Goal: Information Seeking & Learning: Understand process/instructions

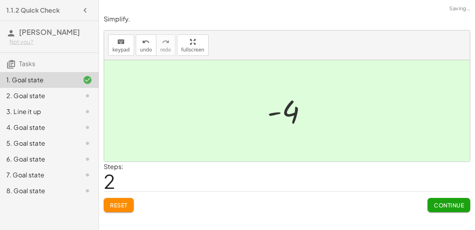
click at [440, 203] on span "Continue" at bounding box center [449, 204] width 30 height 7
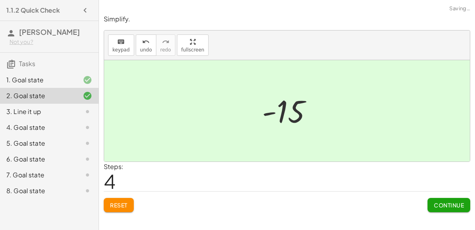
click at [444, 204] on span "Continue" at bounding box center [449, 204] width 30 height 7
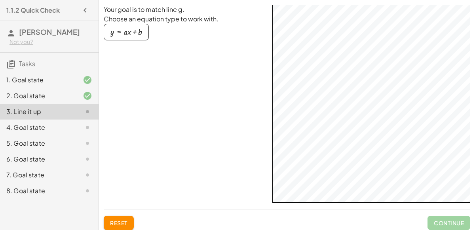
click at [70, 129] on div at bounding box center [81, 127] width 22 height 9
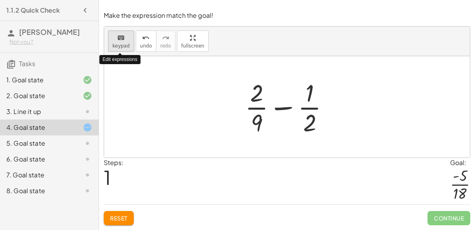
click at [122, 50] on button "keyboard keypad" at bounding box center [121, 40] width 26 height 21
click at [280, 110] on div at bounding box center [290, 106] width 98 height 61
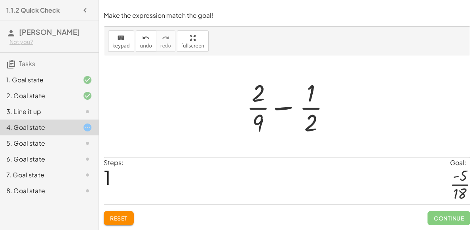
click at [314, 114] on div at bounding box center [290, 106] width 98 height 61
click at [122, 44] on span "keypad" at bounding box center [120, 46] width 17 height 6
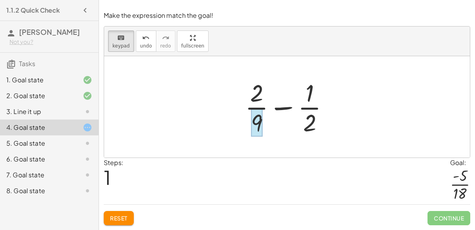
click at [258, 111] on div at bounding box center [256, 123] width 11 height 28
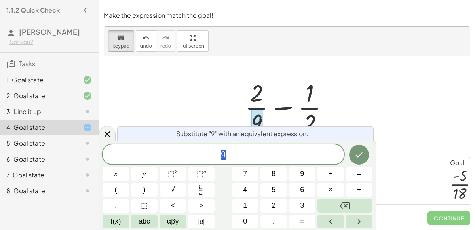
click at [232, 157] on span "9" at bounding box center [223, 155] width 241 height 11
click at [322, 177] on button "+" at bounding box center [330, 174] width 27 height 14
click at [328, 188] on span "×" at bounding box center [330, 189] width 4 height 11
click at [270, 200] on button "2" at bounding box center [273, 206] width 27 height 14
click at [361, 152] on icon "Done" at bounding box center [358, 154] width 9 height 9
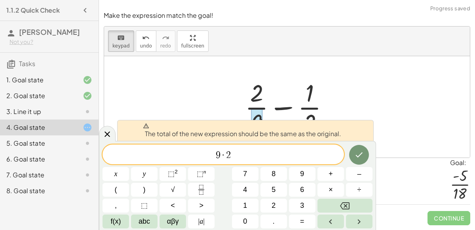
click at [349, 92] on div at bounding box center [287, 106] width 366 height 101
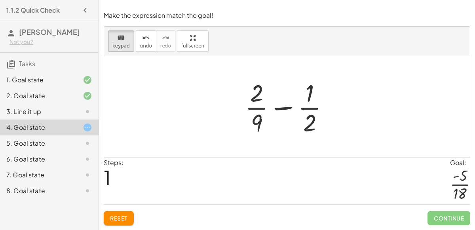
click at [274, 110] on div at bounding box center [290, 106] width 98 height 61
drag, startPoint x: 251, startPoint y: 90, endPoint x: 275, endPoint y: 100, distance: 25.9
click at [122, 40] on icon "keyboard" at bounding box center [121, 37] width 8 height 9
click at [317, 112] on div at bounding box center [290, 106] width 98 height 61
click at [310, 117] on div at bounding box center [290, 106] width 98 height 61
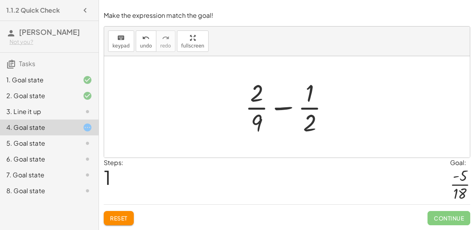
click at [119, 217] on span "Reset" at bounding box center [118, 218] width 17 height 7
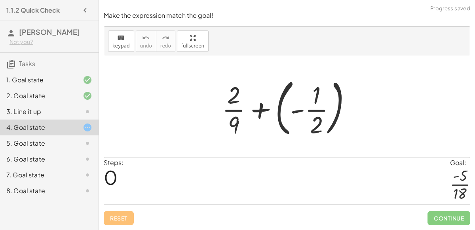
click at [321, 114] on div at bounding box center [290, 107] width 144 height 66
click at [319, 112] on div at bounding box center [290, 107] width 144 height 66
click at [264, 107] on div at bounding box center [290, 107] width 144 height 66
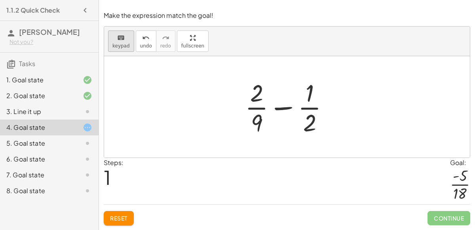
click at [125, 38] on div "keyboard" at bounding box center [120, 37] width 17 height 9
click at [253, 120] on div at bounding box center [256, 123] width 11 height 28
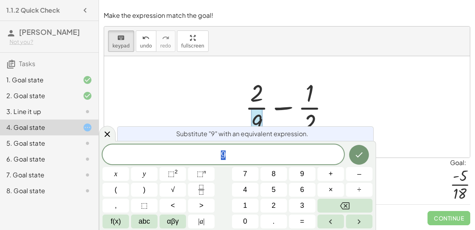
click at [245, 158] on span "9" at bounding box center [223, 155] width 241 height 11
click at [215, 122] on div at bounding box center [287, 106] width 366 height 101
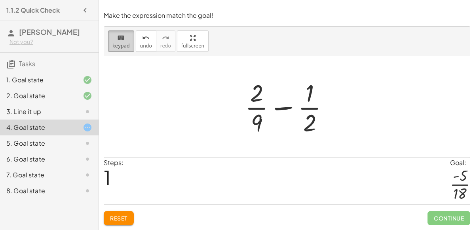
click at [122, 34] on icon "keyboard" at bounding box center [121, 37] width 8 height 9
drag, startPoint x: 255, startPoint y: 123, endPoint x: 322, endPoint y: 121, distance: 66.9
click at [322, 121] on div at bounding box center [290, 106] width 98 height 61
drag, startPoint x: 256, startPoint y: 121, endPoint x: 322, endPoint y: 110, distance: 67.5
click at [322, 110] on div at bounding box center [290, 106] width 98 height 61
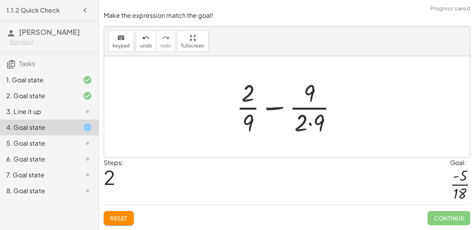
click at [314, 123] on div at bounding box center [289, 106] width 115 height 61
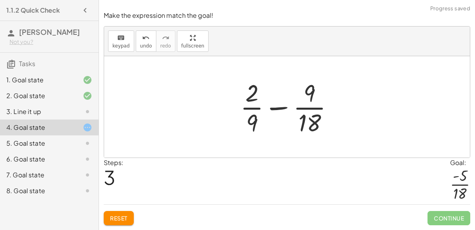
click at [281, 104] on div at bounding box center [290, 106] width 108 height 61
drag, startPoint x: 251, startPoint y: 94, endPoint x: 237, endPoint y: 126, distance: 34.3
click at [237, 126] on div at bounding box center [290, 106] width 108 height 61
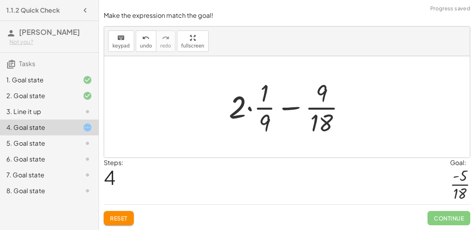
click at [238, 113] on div at bounding box center [290, 106] width 131 height 61
click at [249, 107] on div at bounding box center [290, 106] width 131 height 61
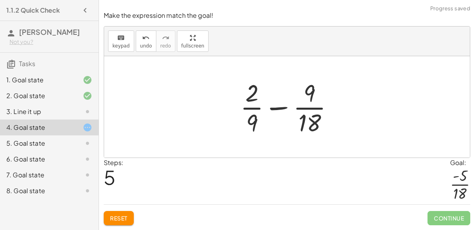
click at [120, 220] on span "Reset" at bounding box center [118, 218] width 17 height 7
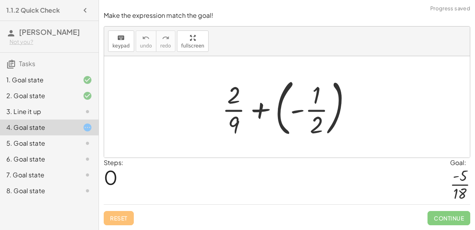
click at [306, 125] on div at bounding box center [290, 107] width 144 height 66
click at [268, 104] on div at bounding box center [290, 107] width 144 height 66
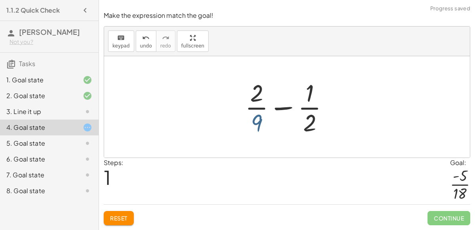
click at [255, 120] on div at bounding box center [290, 106] width 98 height 61
drag, startPoint x: 257, startPoint y: 124, endPoint x: 324, endPoint y: 107, distance: 68.9
click at [324, 107] on div at bounding box center [290, 106] width 98 height 61
drag, startPoint x: 254, startPoint y: 125, endPoint x: 314, endPoint y: 109, distance: 61.7
click at [314, 109] on div at bounding box center [290, 106] width 98 height 61
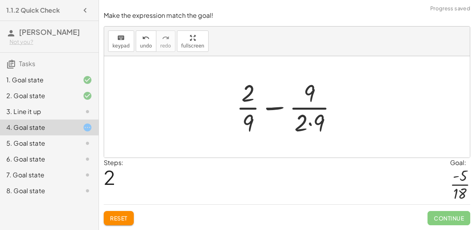
click at [318, 127] on div at bounding box center [289, 106] width 115 height 61
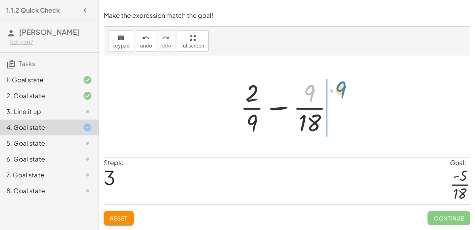
drag, startPoint x: 310, startPoint y: 93, endPoint x: 340, endPoint y: 89, distance: 30.3
click at [340, 89] on div at bounding box center [290, 106] width 108 height 61
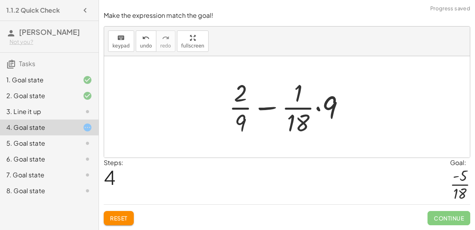
click at [318, 109] on div at bounding box center [290, 106] width 131 height 61
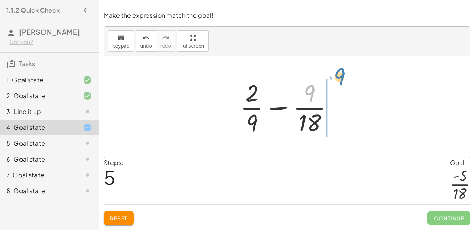
drag, startPoint x: 310, startPoint y: 92, endPoint x: 339, endPoint y: 75, distance: 33.7
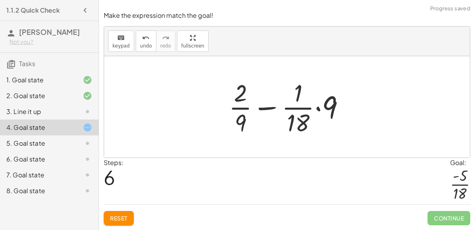
click at [319, 110] on div at bounding box center [290, 106] width 131 height 61
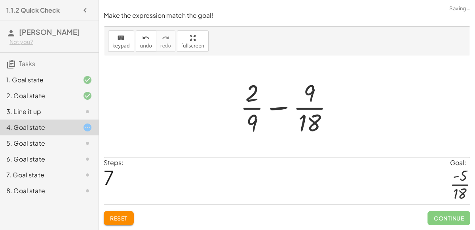
click at [270, 109] on div at bounding box center [290, 106] width 108 height 61
drag, startPoint x: 312, startPoint y: 125, endPoint x: 245, endPoint y: 109, distance: 69.0
click at [245, 109] on div at bounding box center [290, 106] width 108 height 61
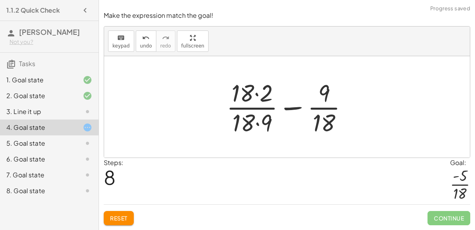
click at [261, 98] on div at bounding box center [290, 106] width 136 height 61
click at [256, 120] on div at bounding box center [290, 106] width 134 height 61
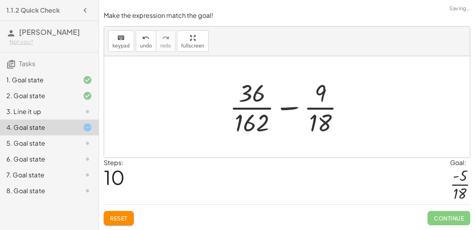
click at [284, 108] on div at bounding box center [290, 106] width 129 height 61
click at [114, 215] on span "Reset" at bounding box center [118, 218] width 17 height 7
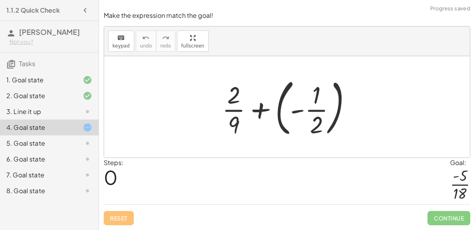
click at [295, 112] on div at bounding box center [290, 107] width 144 height 66
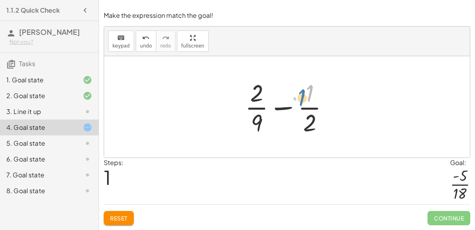
drag, startPoint x: 311, startPoint y: 91, endPoint x: 303, endPoint y: 95, distance: 8.5
click at [303, 95] on div at bounding box center [290, 106] width 98 height 61
drag, startPoint x: 256, startPoint y: 93, endPoint x: 262, endPoint y: 91, distance: 6.1
click at [262, 91] on div at bounding box center [290, 106] width 98 height 61
drag, startPoint x: 259, startPoint y: 121, endPoint x: 320, endPoint y: 89, distance: 68.3
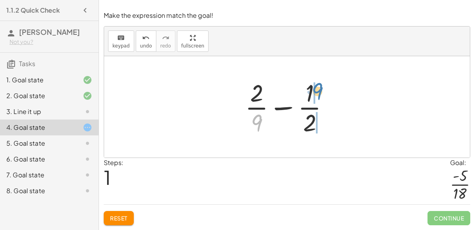
click at [320, 89] on div at bounding box center [290, 106] width 98 height 61
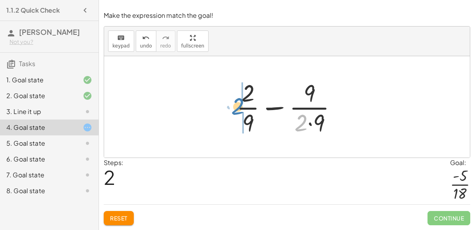
drag, startPoint x: 299, startPoint y: 128, endPoint x: 237, endPoint y: 112, distance: 64.1
click at [237, 112] on div at bounding box center [289, 106] width 115 height 61
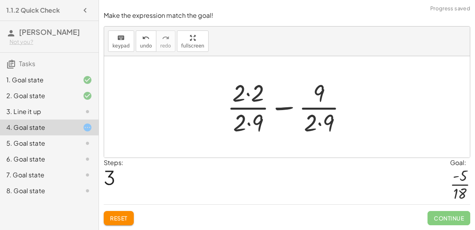
click at [326, 127] on div at bounding box center [290, 106] width 134 height 61
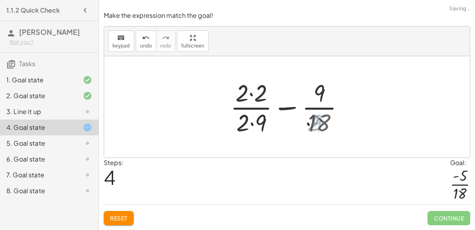
click at [238, 94] on div at bounding box center [290, 106] width 126 height 61
click at [262, 128] on div at bounding box center [290, 106] width 126 height 61
click at [251, 96] on div at bounding box center [290, 106] width 126 height 61
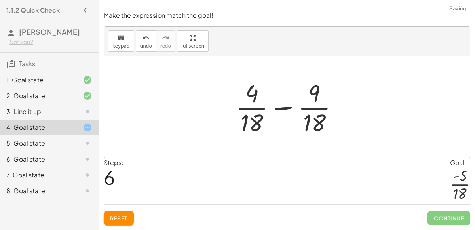
click at [276, 109] on div at bounding box center [290, 106] width 117 height 61
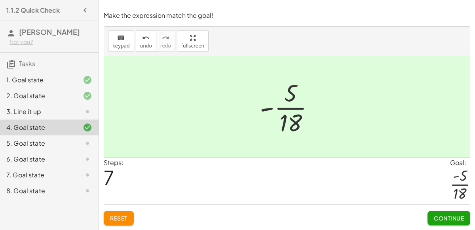
click at [441, 214] on button "Continue" at bounding box center [448, 218] width 43 height 14
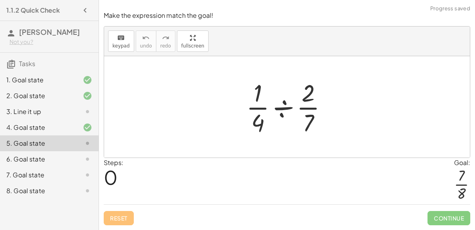
click at [285, 104] on div at bounding box center [289, 106] width 95 height 61
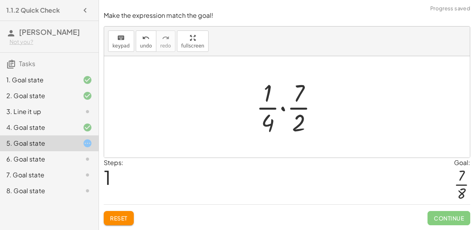
click at [268, 104] on div at bounding box center [290, 106] width 76 height 61
click at [280, 107] on div at bounding box center [290, 106] width 76 height 61
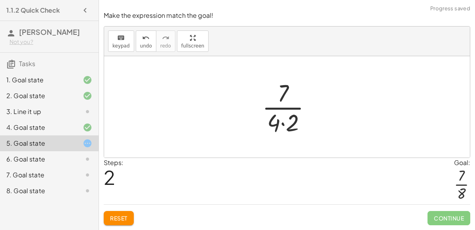
click at [291, 120] on div at bounding box center [290, 106] width 64 height 61
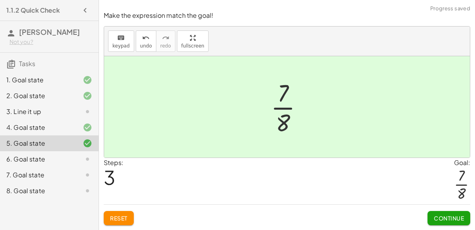
click at [456, 220] on span "Continue" at bounding box center [449, 218] width 30 height 7
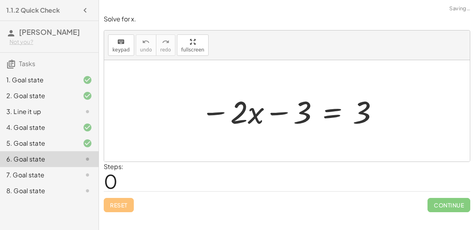
click at [243, 114] on div at bounding box center [290, 111] width 186 height 41
click at [279, 112] on div at bounding box center [290, 111] width 186 height 41
drag, startPoint x: 281, startPoint y: 112, endPoint x: 285, endPoint y: 116, distance: 5.6
click at [285, 116] on div at bounding box center [290, 111] width 186 height 41
click at [123, 45] on icon "keyboard" at bounding box center [121, 41] width 8 height 9
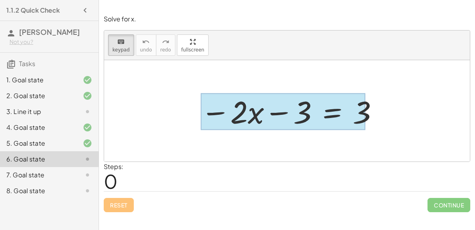
click at [334, 107] on div at bounding box center [283, 111] width 165 height 37
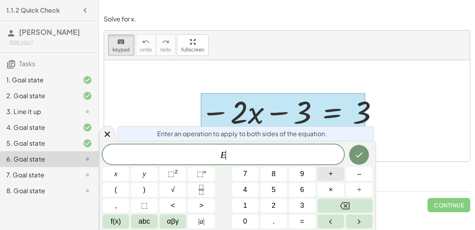
click at [335, 173] on button "+" at bounding box center [330, 174] width 27 height 14
click at [305, 202] on button "3" at bounding box center [302, 206] width 27 height 14
click at [361, 152] on icon "Done" at bounding box center [358, 154] width 9 height 9
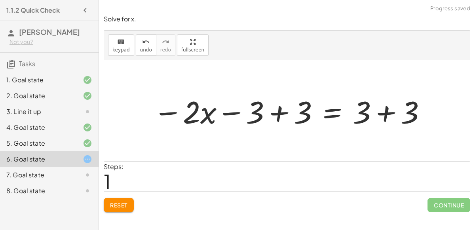
click at [283, 115] on div at bounding box center [290, 111] width 282 height 41
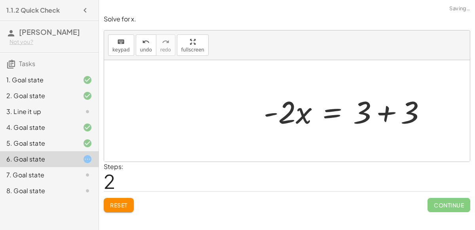
click at [391, 111] on div at bounding box center [348, 111] width 177 height 41
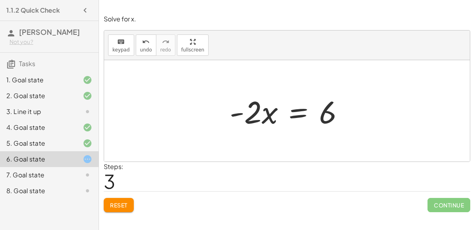
click at [295, 117] on div at bounding box center [290, 111] width 129 height 41
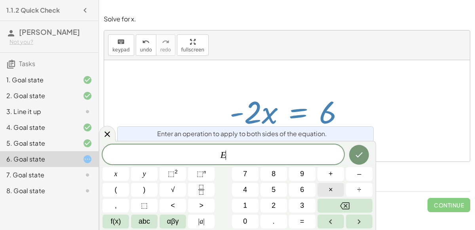
click at [329, 184] on span "×" at bounding box center [330, 189] width 4 height 11
click at [359, 191] on span "÷" at bounding box center [359, 189] width 4 height 11
click at [276, 208] on button "2" at bounding box center [273, 206] width 27 height 14
click at [343, 146] on div "E ÷ 2 x y ⬚ 2 ⬚ n 7 8 9 + – ( ) √ 4 5 6 × ÷ , ⬚ < > 1 2 3 f(x) abc αβγ | a | 0 …" at bounding box center [238, 186] width 270 height 84
click at [129, 167] on div at bounding box center [116, 174] width 27 height 14
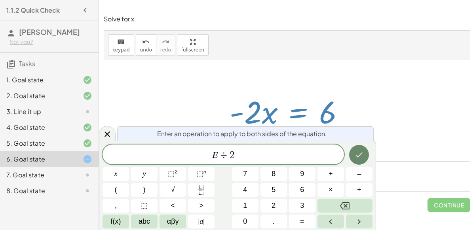
click at [359, 156] on icon "Done" at bounding box center [359, 154] width 7 height 5
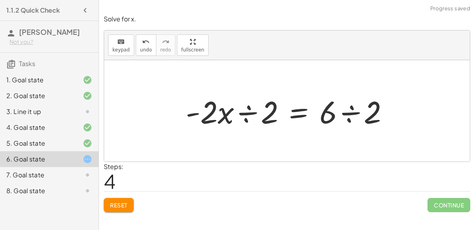
click at [252, 108] on div at bounding box center [290, 111] width 217 height 41
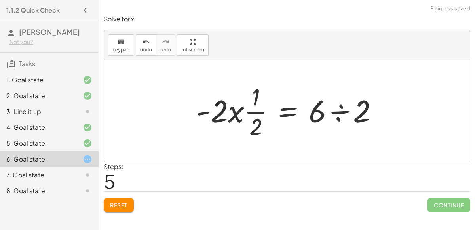
click at [341, 109] on div at bounding box center [290, 110] width 196 height 61
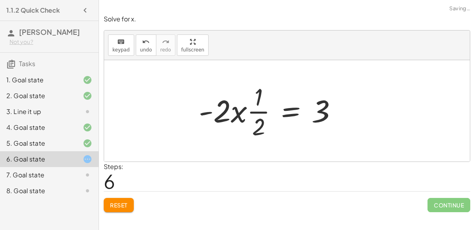
click at [226, 110] on div at bounding box center [271, 110] width 152 height 61
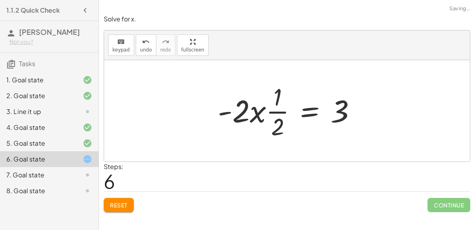
click at [267, 114] on div at bounding box center [290, 110] width 152 height 61
click at [245, 110] on div at bounding box center [290, 110] width 152 height 61
click at [108, 207] on button "Reset" at bounding box center [119, 205] width 30 height 14
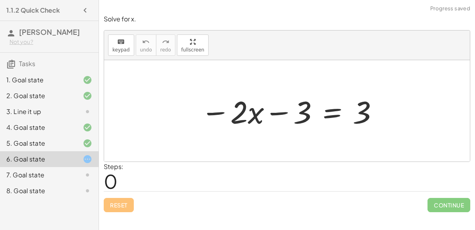
click at [330, 113] on div at bounding box center [290, 111] width 186 height 41
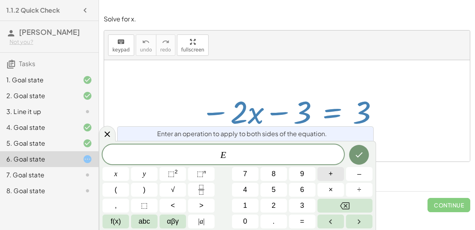
click at [334, 174] on button "+" at bounding box center [330, 174] width 27 height 14
click at [302, 207] on span "3" at bounding box center [302, 205] width 4 height 11
click at [356, 150] on icon "Done" at bounding box center [358, 154] width 9 height 9
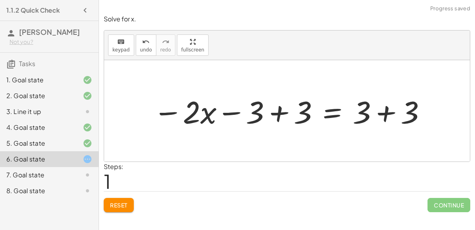
click at [272, 113] on div at bounding box center [290, 111] width 282 height 41
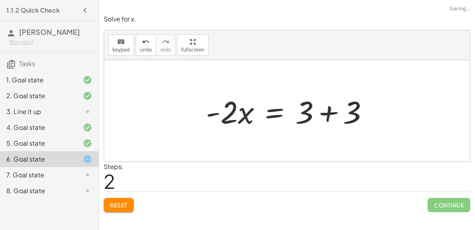
click at [321, 107] on div at bounding box center [290, 111] width 177 height 41
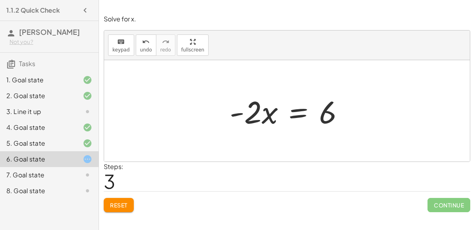
click at [291, 106] on div at bounding box center [290, 111] width 129 height 41
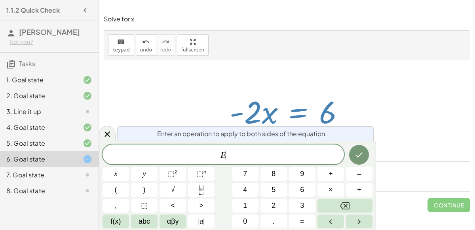
click at [264, 160] on span "E ​" at bounding box center [223, 155] width 241 height 11
click at [171, 94] on div at bounding box center [287, 110] width 366 height 101
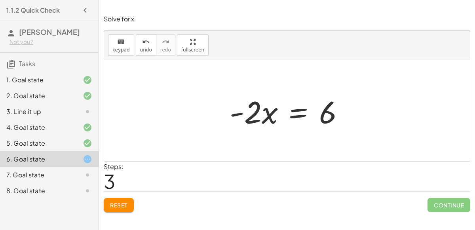
click at [294, 110] on div at bounding box center [290, 111] width 129 height 41
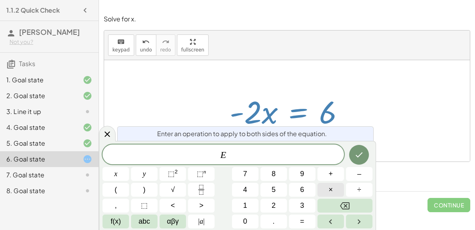
click at [335, 188] on button "×" at bounding box center [330, 190] width 27 height 14
click at [359, 174] on span "–" at bounding box center [359, 174] width 4 height 11
click at [301, 199] on button "3" at bounding box center [302, 206] width 27 height 14
click at [365, 148] on button "Done" at bounding box center [359, 155] width 20 height 20
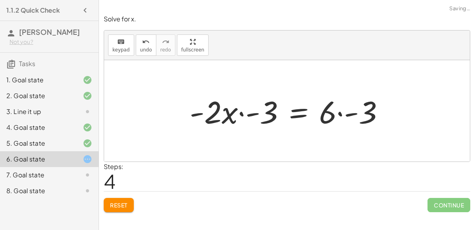
click at [236, 115] on div at bounding box center [290, 111] width 209 height 41
click at [241, 113] on div at bounding box center [290, 111] width 209 height 41
click at [342, 112] on div at bounding box center [290, 111] width 209 height 41
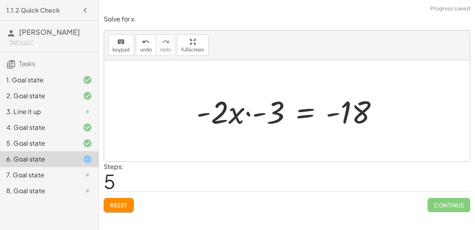
click at [245, 113] on div at bounding box center [290, 111] width 196 height 41
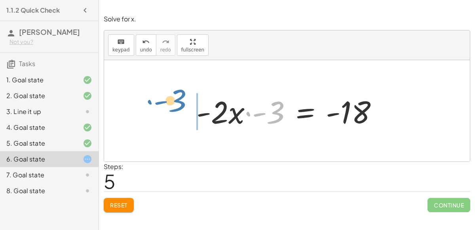
drag, startPoint x: 275, startPoint y: 114, endPoint x: 177, endPoint y: 103, distance: 98.4
click at [177, 103] on div "− · 2 · x − 3 = 3 − · 2 · x − 3 + 3 = + 3 + 3 − · 2 · x + 0 = + 3 + 3 · - 2 · x…" at bounding box center [287, 110] width 366 height 101
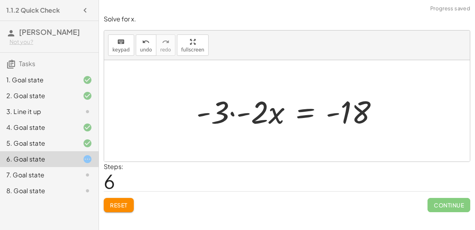
click at [239, 116] on div at bounding box center [290, 111] width 196 height 41
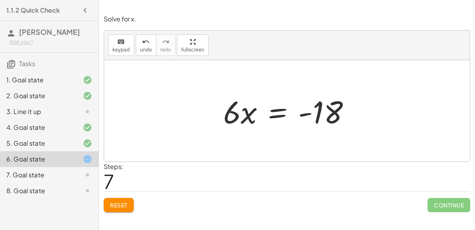
click at [271, 108] on div at bounding box center [289, 111] width 141 height 41
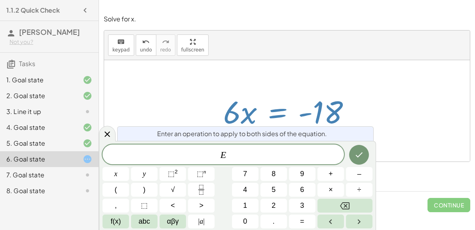
click at [235, 135] on span "Enter an operation to apply to both sides of the equation." at bounding box center [242, 133] width 170 height 9
click at [129, 167] on div at bounding box center [116, 174] width 27 height 14
click at [353, 158] on button "Done" at bounding box center [359, 155] width 20 height 20
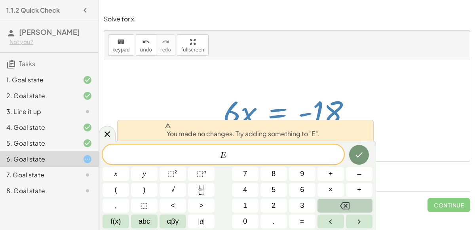
click at [339, 207] on button "Backspace" at bounding box center [344, 206] width 55 height 14
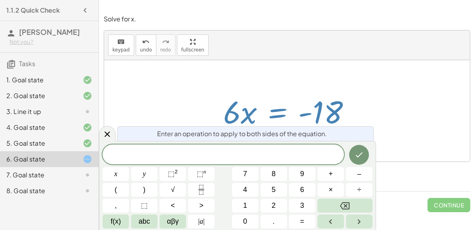
click at [148, 103] on div at bounding box center [287, 110] width 366 height 101
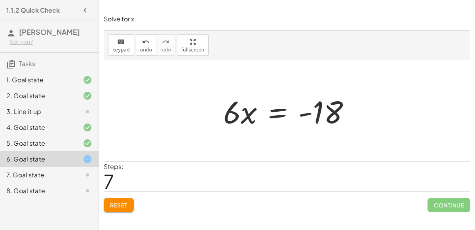
click at [120, 199] on button "Reset" at bounding box center [119, 205] width 30 height 14
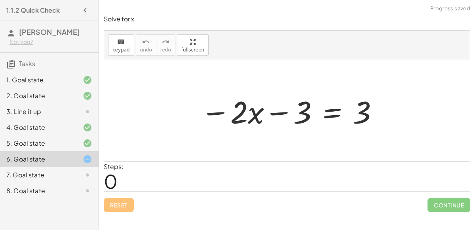
click at [285, 114] on div at bounding box center [290, 111] width 186 height 41
click at [332, 114] on div at bounding box center [290, 111] width 186 height 41
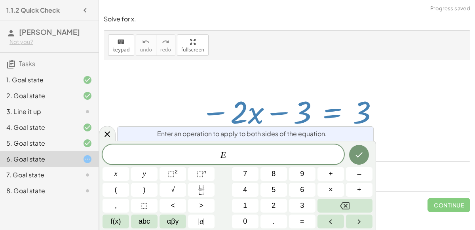
click at [319, 107] on div at bounding box center [290, 111] width 186 height 41
click at [333, 178] on button "+" at bounding box center [330, 174] width 27 height 14
click at [305, 198] on div "E + x y ⬚ 2 ⬚ n 7 8 9 + – ( ) √ 4 5 6 × ÷ , ⬚ < > 1 2 3 f(x) abc αβγ | a | 0 . =" at bounding box center [238, 186] width 270 height 84
click at [305, 201] on button "3" at bounding box center [302, 206] width 27 height 14
click at [353, 156] on button "Done" at bounding box center [359, 155] width 20 height 20
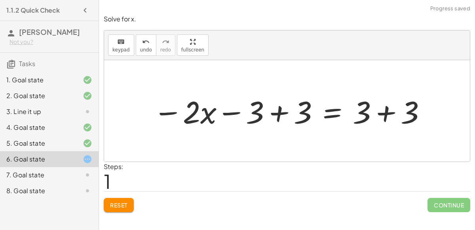
click at [278, 114] on div at bounding box center [290, 111] width 282 height 41
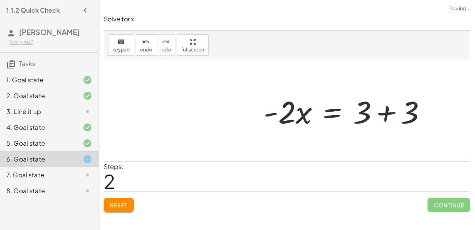
click at [374, 114] on div at bounding box center [348, 111] width 177 height 41
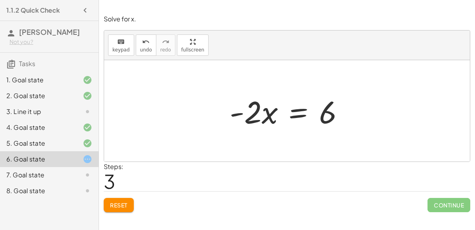
click at [295, 106] on div at bounding box center [290, 111] width 129 height 41
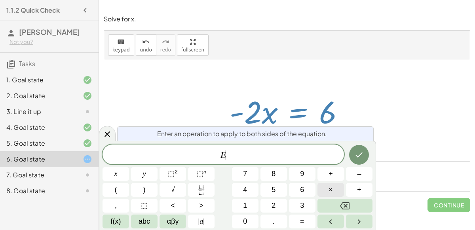
click at [326, 184] on button "×" at bounding box center [330, 190] width 27 height 14
click at [363, 204] on button "Backspace" at bounding box center [344, 206] width 55 height 14
click at [111, 222] on span "f(x)" at bounding box center [116, 221] width 10 height 11
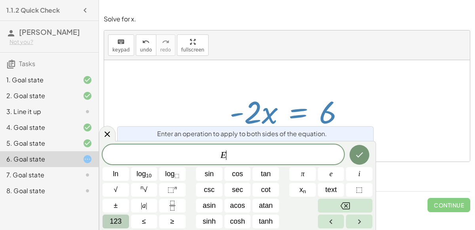
click at [116, 224] on span "123" at bounding box center [116, 221] width 12 height 11
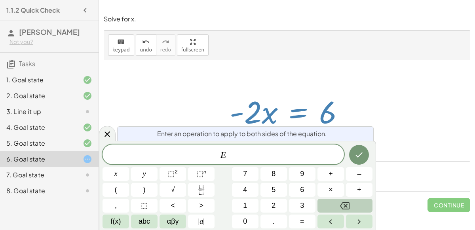
click at [262, 92] on div at bounding box center [290, 111] width 129 height 41
click at [360, 155] on icon "Done" at bounding box center [359, 154] width 7 height 5
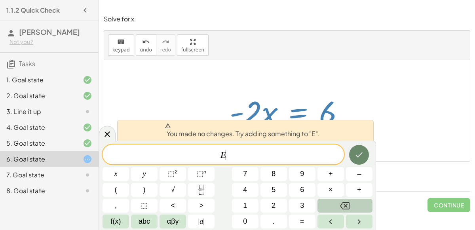
click at [360, 155] on icon "Done" at bounding box center [359, 154] width 7 height 5
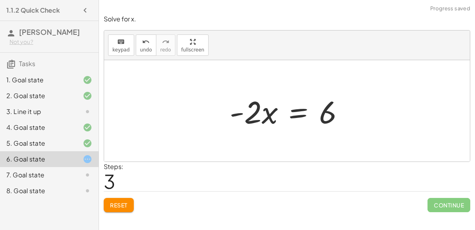
click at [114, 198] on button "Reset" at bounding box center [119, 205] width 30 height 14
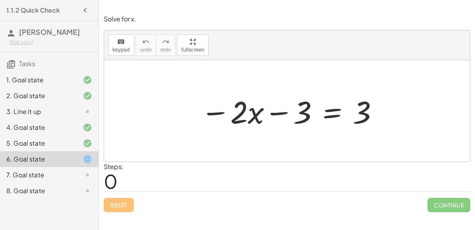
click at [304, 119] on div at bounding box center [290, 111] width 186 height 41
click at [321, 106] on div at bounding box center [290, 111] width 186 height 41
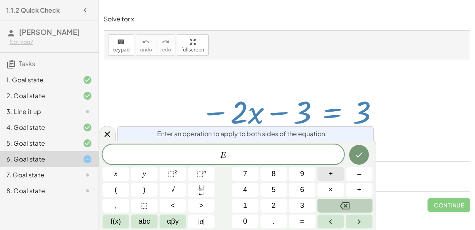
click at [333, 175] on button "+" at bounding box center [330, 174] width 27 height 14
click at [292, 206] on button "3" at bounding box center [302, 206] width 27 height 14
click at [343, 146] on div "E + 3 ​ x y ⬚ 2 ⬚ n 7 8 9 + – ( ) √ 4 5 6 × ÷ , ⬚ < > 1 2 3 f(x) abc αβγ | a | …" at bounding box center [238, 186] width 270 height 84
click at [350, 150] on button "Done" at bounding box center [359, 155] width 20 height 20
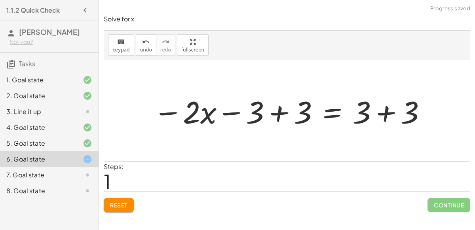
click at [283, 114] on div at bounding box center [290, 111] width 282 height 41
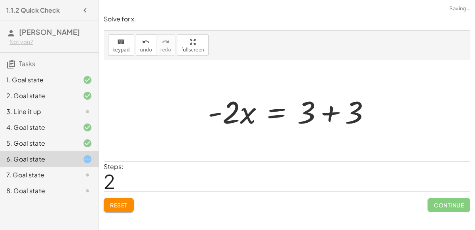
click at [390, 111] on div at bounding box center [287, 110] width 366 height 101
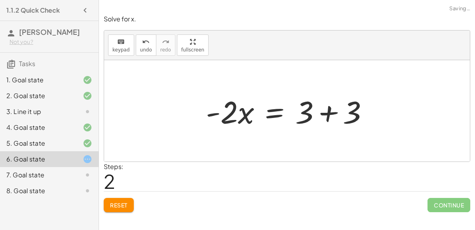
click at [327, 116] on div at bounding box center [290, 111] width 177 height 41
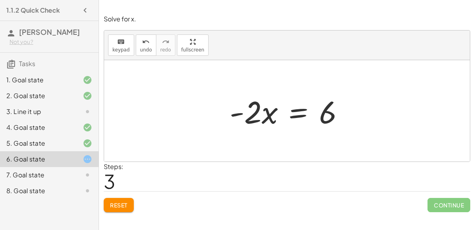
click at [294, 114] on div at bounding box center [290, 111] width 129 height 41
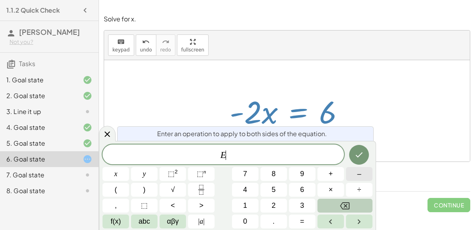
click at [367, 175] on button "–" at bounding box center [359, 174] width 27 height 14
click at [306, 207] on button "3" at bounding box center [302, 206] width 27 height 14
click at [355, 151] on icon "Done" at bounding box center [358, 154] width 9 height 9
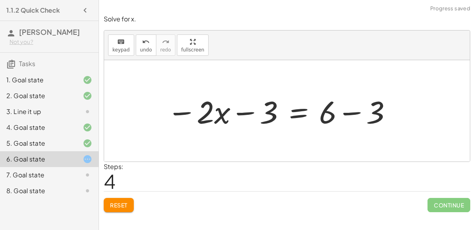
click at [243, 112] on div at bounding box center [280, 111] width 234 height 41
click at [144, 52] on button "undo undo" at bounding box center [146, 44] width 21 height 21
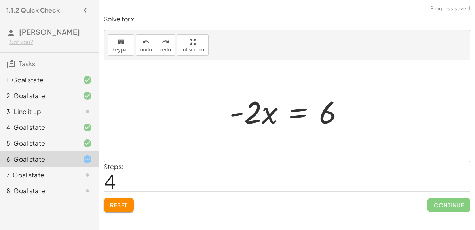
click at [289, 105] on div at bounding box center [290, 111] width 129 height 41
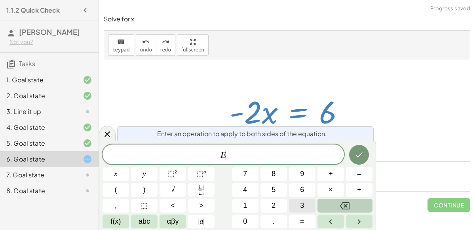
click at [299, 204] on button "3" at bounding box center [302, 206] width 27 height 14
click at [361, 161] on button "Done" at bounding box center [359, 155] width 20 height 20
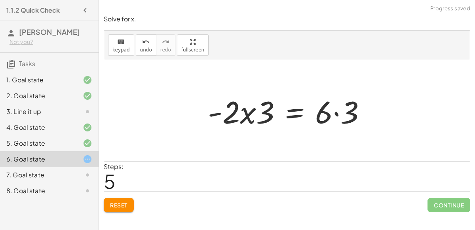
click at [249, 117] on div at bounding box center [290, 111] width 172 height 41
click at [268, 116] on div at bounding box center [290, 111] width 172 height 41
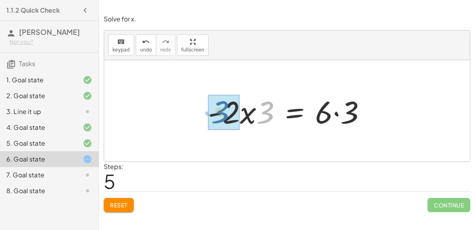
drag, startPoint x: 268, startPoint y: 116, endPoint x: 222, endPoint y: 115, distance: 45.9
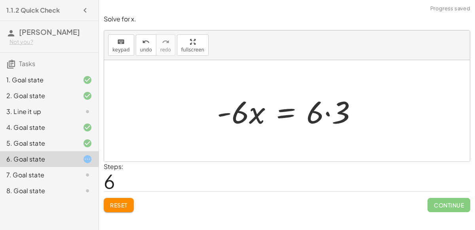
click at [325, 113] on div at bounding box center [290, 111] width 154 height 41
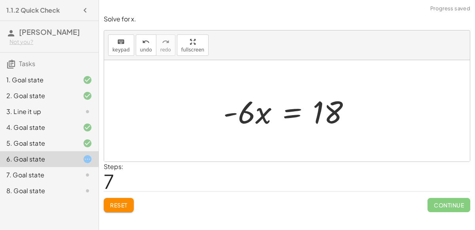
click at [133, 204] on button "Reset" at bounding box center [119, 205] width 30 height 14
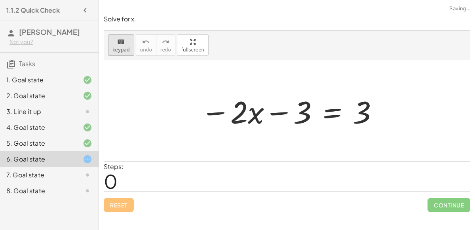
click at [114, 49] on span "keypad" at bounding box center [120, 50] width 17 height 6
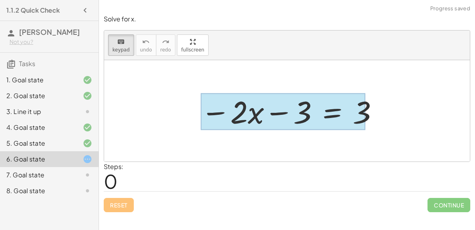
click at [324, 114] on div at bounding box center [283, 111] width 165 height 37
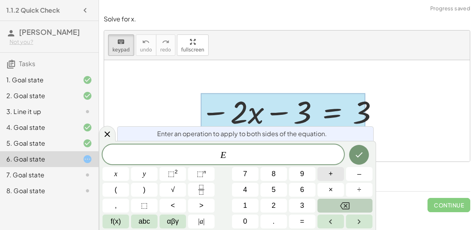
click at [332, 180] on button "+" at bounding box center [330, 174] width 27 height 14
click at [293, 190] on button "6" at bounding box center [302, 190] width 27 height 14
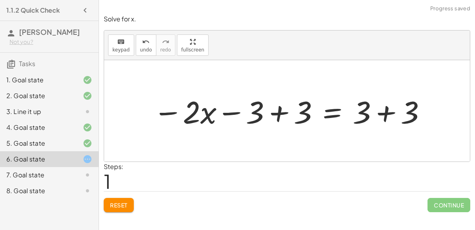
click at [300, 106] on div at bounding box center [290, 111] width 282 height 41
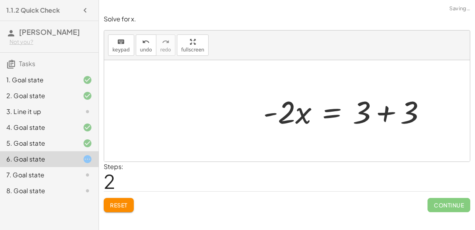
click at [376, 120] on div at bounding box center [347, 111] width 177 height 41
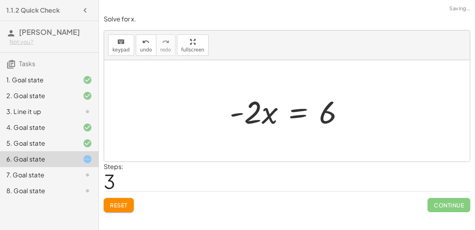
click at [291, 115] on div at bounding box center [290, 111] width 129 height 41
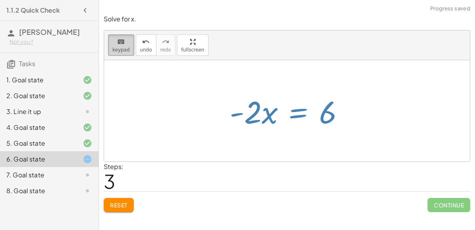
click at [118, 42] on icon "keyboard" at bounding box center [121, 41] width 8 height 9
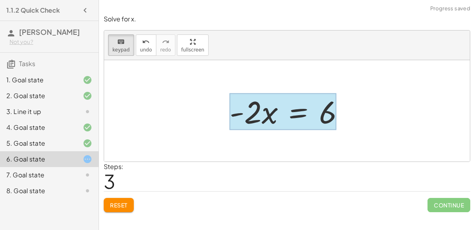
click at [289, 108] on div at bounding box center [283, 111] width 107 height 37
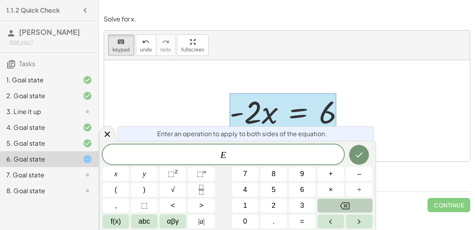
click at [146, 91] on div at bounding box center [287, 110] width 366 height 101
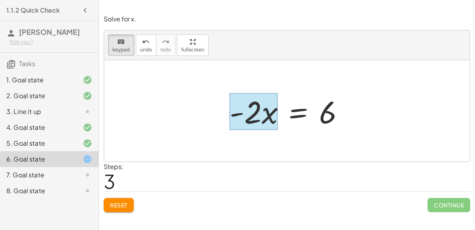
click at [267, 109] on div at bounding box center [254, 111] width 48 height 37
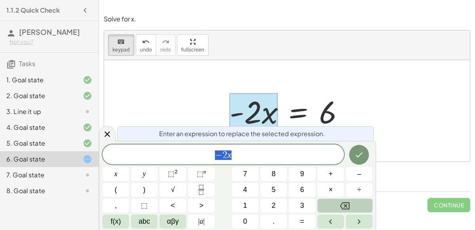
click at [267, 112] on div at bounding box center [254, 111] width 48 height 37
click at [243, 152] on span "− 2 x" at bounding box center [223, 155] width 241 height 11
click at [125, 188] on button "(" at bounding box center [116, 190] width 27 height 14
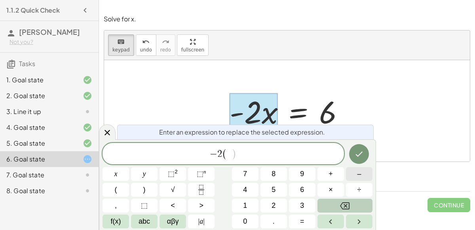
click at [350, 177] on button "–" at bounding box center [359, 174] width 27 height 14
click at [294, 203] on button "3" at bounding box center [302, 206] width 27 height 14
click at [139, 188] on button ")" at bounding box center [144, 190] width 27 height 14
click at [358, 158] on icon "Done" at bounding box center [358, 153] width 9 height 9
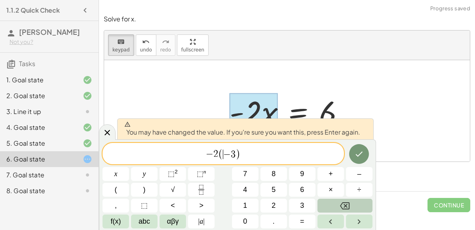
click at [222, 154] on span "( ​ − 3 )" at bounding box center [229, 153] width 23 height 11
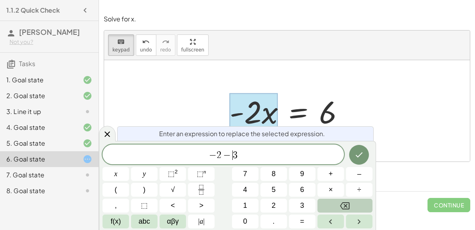
click at [232, 157] on span "− 2 − ​ 3" at bounding box center [223, 155] width 241 height 11
click at [328, 189] on span "×" at bounding box center [330, 189] width 4 height 11
click at [357, 178] on span "–" at bounding box center [359, 174] width 4 height 11
click at [356, 156] on icon "Done" at bounding box center [359, 154] width 7 height 5
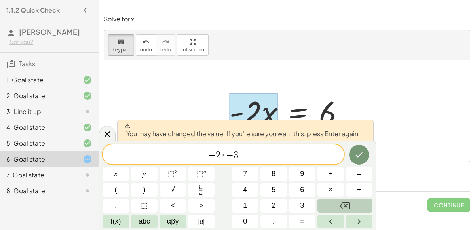
click at [245, 152] on span "− 2 · − 3 ​" at bounding box center [223, 155] width 241 height 11
click at [107, 131] on icon at bounding box center [107, 133] width 9 height 9
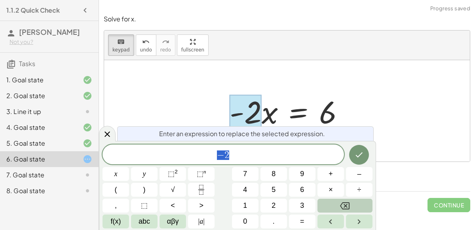
click at [256, 110] on div at bounding box center [246, 112] width 32 height 35
click at [264, 115] on div at bounding box center [290, 111] width 129 height 41
click at [265, 115] on div at bounding box center [290, 111] width 129 height 41
click at [101, 131] on div at bounding box center [107, 133] width 17 height 15
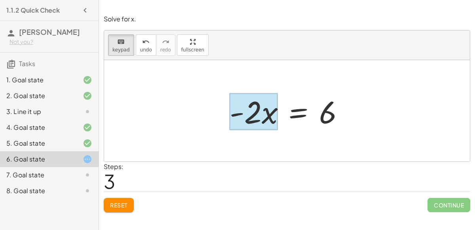
click at [273, 116] on div at bounding box center [254, 111] width 48 height 37
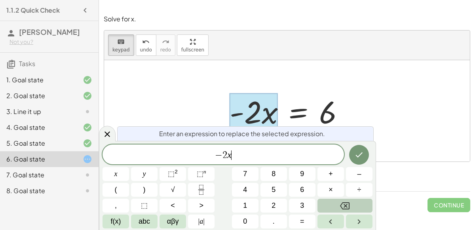
click at [253, 148] on div "− 2 x ​" at bounding box center [223, 154] width 241 height 20
click at [297, 198] on div "− 2 x y ⬚ 2 ⬚ n 7 8 9 + – ( ) √ 4 5 6 × ÷ , ⬚ < > 1 2 3 f(x) abc αβγ | a | 0 . =" at bounding box center [238, 186] width 270 height 84
click at [335, 188] on button "×" at bounding box center [330, 190] width 27 height 14
click at [301, 199] on button "3" at bounding box center [302, 206] width 27 height 14
click at [365, 158] on button "Done" at bounding box center [359, 155] width 20 height 20
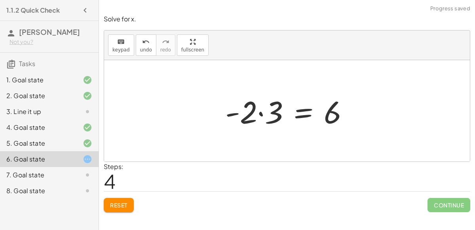
click at [263, 109] on div at bounding box center [290, 111] width 138 height 41
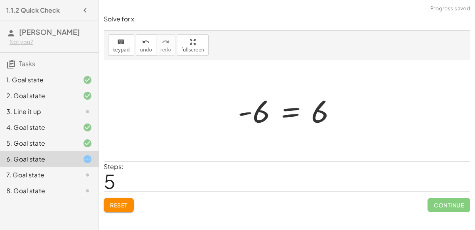
click at [283, 117] on div at bounding box center [290, 110] width 113 height 39
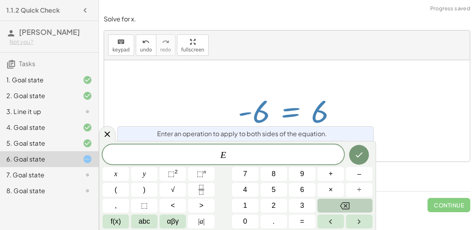
click at [303, 112] on div at bounding box center [290, 110] width 113 height 39
click at [347, 57] on div "keyboard keypad undo [PERSON_NAME] redo fullscreen" at bounding box center [287, 45] width 366 height 30
click at [100, 133] on div at bounding box center [107, 133] width 17 height 15
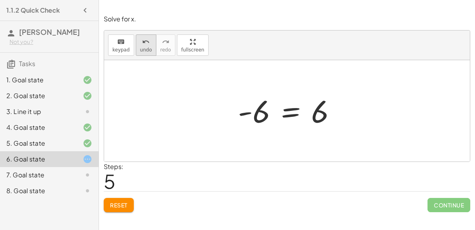
click at [144, 50] on span "undo" at bounding box center [146, 50] width 12 height 6
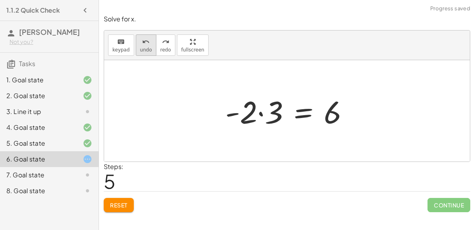
click at [145, 49] on span "undo" at bounding box center [146, 50] width 12 height 6
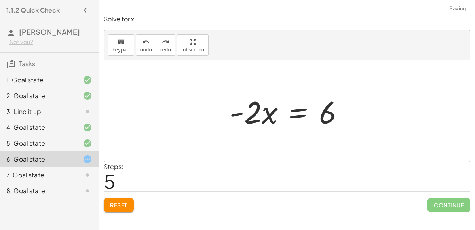
click at [261, 111] on div at bounding box center [290, 111] width 129 height 41
click at [109, 44] on button "keyboard keypad" at bounding box center [121, 44] width 26 height 21
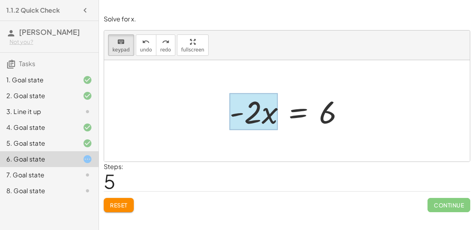
click at [266, 109] on div at bounding box center [254, 111] width 48 height 37
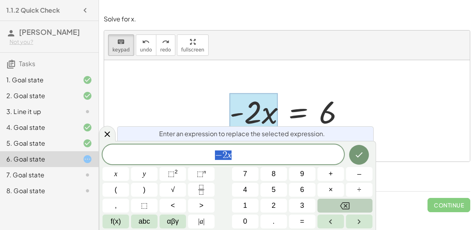
click at [241, 157] on span "− 2 x" at bounding box center [223, 155] width 241 height 11
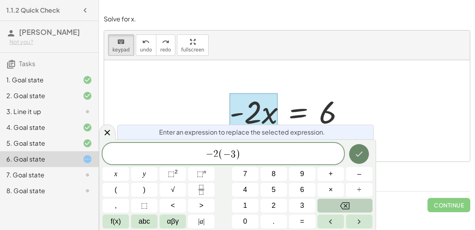
click at [364, 158] on icon "Done" at bounding box center [358, 153] width 9 height 9
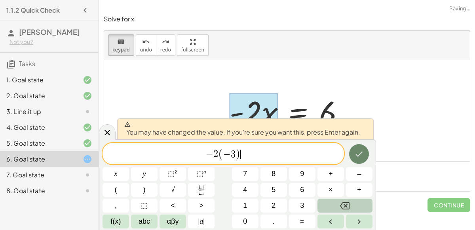
click at [362, 157] on icon "Done" at bounding box center [358, 153] width 9 height 9
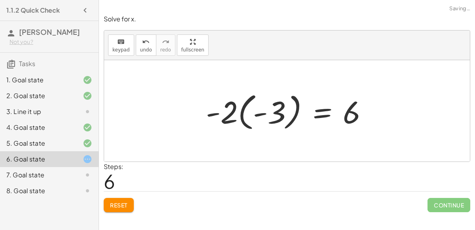
click at [241, 110] on div at bounding box center [290, 111] width 176 height 44
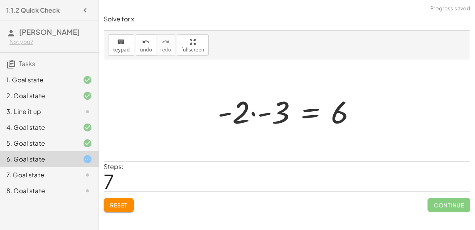
click at [255, 114] on div at bounding box center [290, 111] width 152 height 41
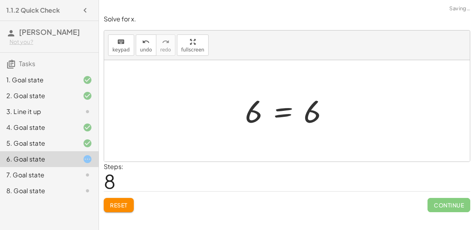
click at [283, 115] on div at bounding box center [290, 110] width 98 height 39
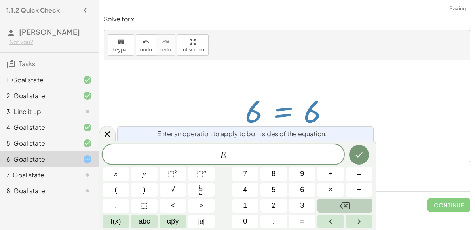
click at [0, 0] on div "Solve for x. keyboard keypad undo undo redo redo fullscreen − · 2 · x − 3 = 3 −…" at bounding box center [0, 0] width 0 height 0
click at [417, 170] on div "Steps: 8" at bounding box center [287, 176] width 366 height 29
click at [371, 79] on div at bounding box center [287, 110] width 366 height 101
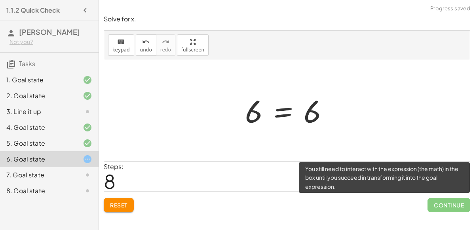
click at [446, 209] on span "Continue" at bounding box center [448, 205] width 43 height 14
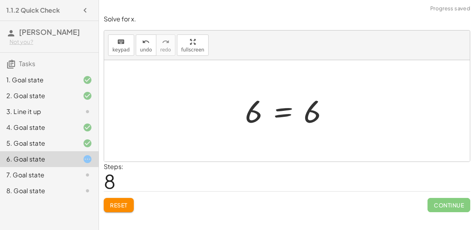
click at [286, 109] on div at bounding box center [290, 110] width 98 height 39
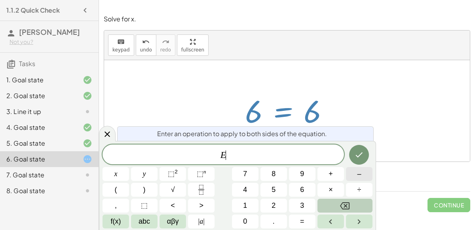
click at [358, 177] on span "–" at bounding box center [359, 174] width 4 height 11
click at [301, 188] on span "6" at bounding box center [302, 189] width 4 height 11
click at [362, 157] on icon "Done" at bounding box center [358, 154] width 9 height 9
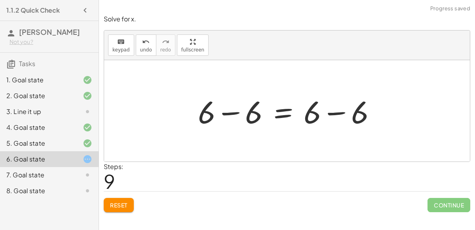
click at [329, 107] on div at bounding box center [290, 111] width 192 height 41
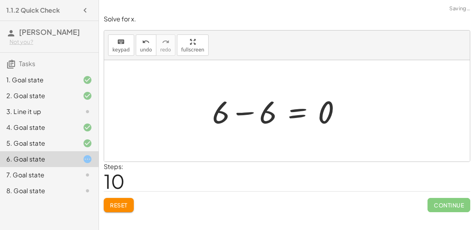
click at [233, 114] on div at bounding box center [279, 111] width 143 height 41
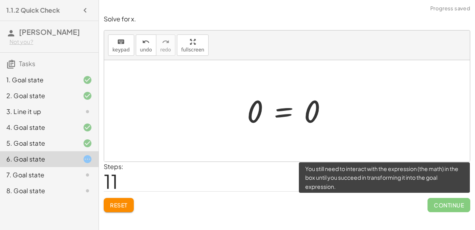
click at [447, 211] on span "Continue" at bounding box center [448, 205] width 43 height 14
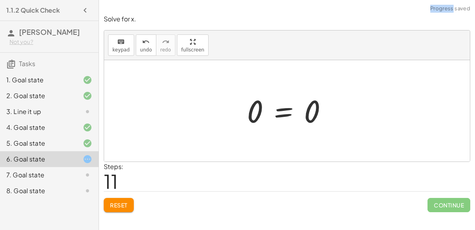
click at [384, 113] on div at bounding box center [287, 110] width 366 height 101
click at [134, 204] on button "Reset" at bounding box center [119, 205] width 30 height 14
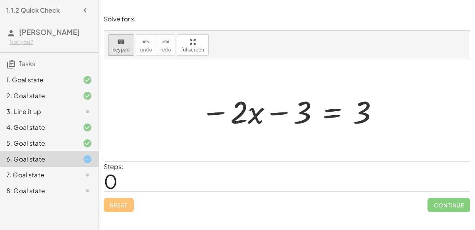
click at [117, 44] on icon "keyboard" at bounding box center [121, 41] width 8 height 9
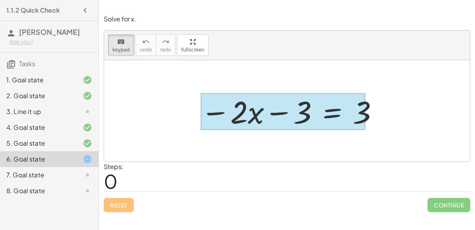
click at [329, 112] on div at bounding box center [283, 111] width 165 height 37
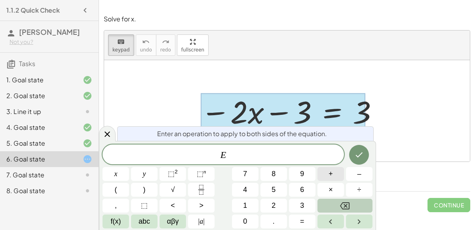
click at [339, 174] on button "+" at bounding box center [330, 174] width 27 height 14
click at [304, 204] on span "3" at bounding box center [302, 205] width 4 height 11
click at [364, 150] on icon "Done" at bounding box center [358, 154] width 9 height 9
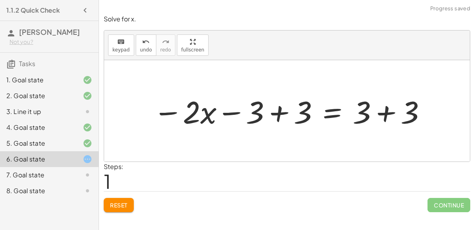
click at [283, 110] on div at bounding box center [290, 111] width 282 height 41
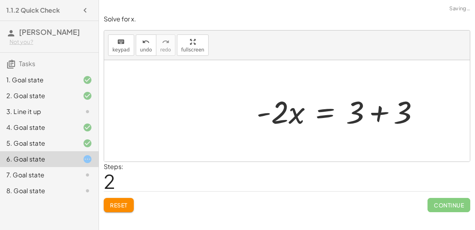
click at [387, 114] on div at bounding box center [341, 111] width 177 height 41
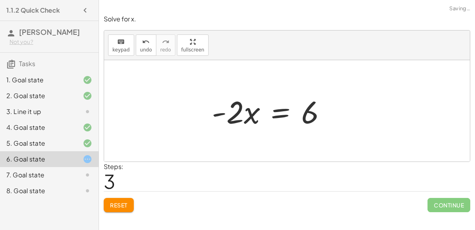
click at [19, 173] on div "7. Goal state" at bounding box center [38, 174] width 64 height 9
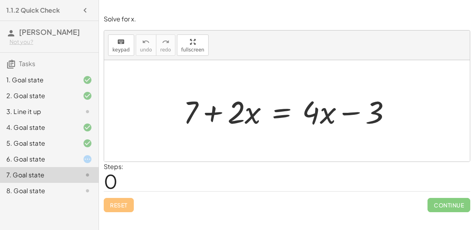
click at [122, 32] on div "keyboard keypad undo [PERSON_NAME] redo fullscreen" at bounding box center [287, 45] width 366 height 30
click at [281, 109] on div at bounding box center [290, 111] width 222 height 41
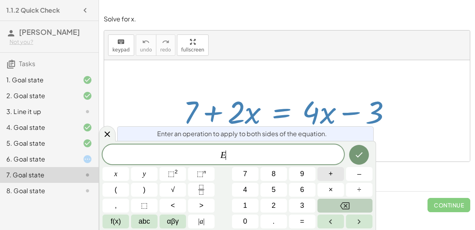
click at [332, 179] on span "+" at bounding box center [330, 174] width 4 height 11
click at [305, 201] on button "3" at bounding box center [302, 206] width 27 height 14
click at [359, 149] on button "Done" at bounding box center [359, 155] width 20 height 20
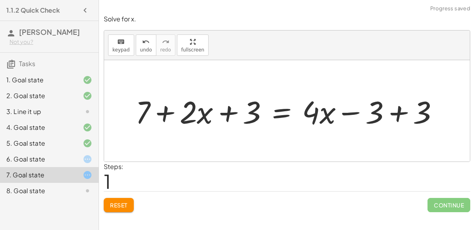
click at [389, 116] on div at bounding box center [289, 111] width 317 height 41
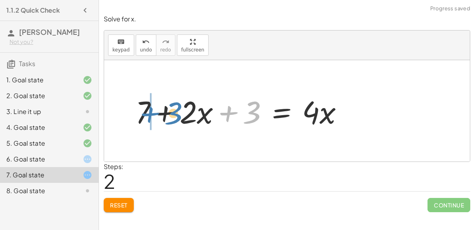
drag, startPoint x: 232, startPoint y: 115, endPoint x: 153, endPoint y: 116, distance: 78.4
click at [153, 116] on div at bounding box center [242, 111] width 222 height 41
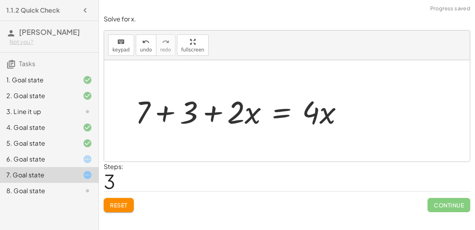
click at [168, 113] on div at bounding box center [242, 111] width 222 height 41
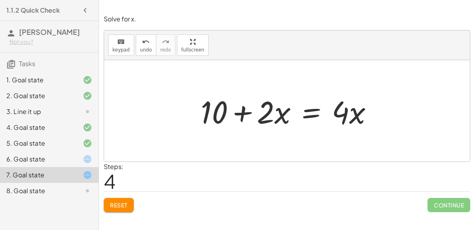
click at [312, 115] on div at bounding box center [290, 111] width 186 height 41
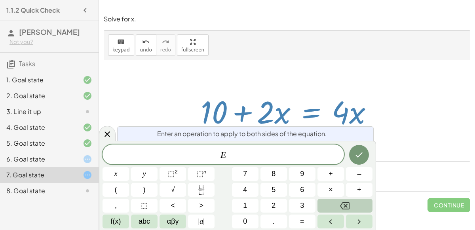
click at [265, 161] on div "E ​" at bounding box center [223, 154] width 241 height 20
click at [129, 167] on div at bounding box center [116, 174] width 27 height 14
click at [313, 105] on div at bounding box center [290, 111] width 186 height 41
click at [110, 134] on icon at bounding box center [107, 133] width 9 height 9
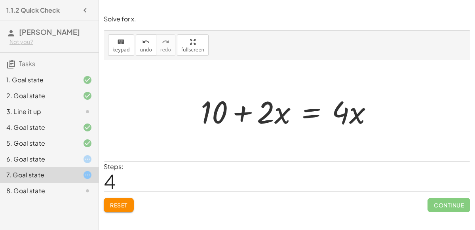
click at [72, 156] on div at bounding box center [81, 158] width 22 height 9
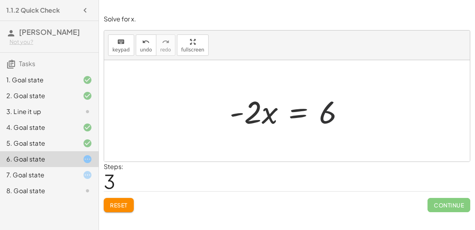
click at [328, 112] on div at bounding box center [290, 111] width 129 height 41
click at [289, 112] on div at bounding box center [290, 111] width 129 height 41
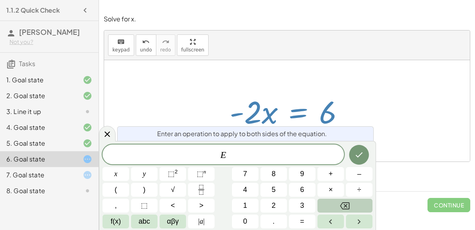
click at [260, 165] on div "E ​ x y ⬚ 2 ⬚ n 7 8 9 + – ( ) √ 4 5 6 × ÷ , ⬚ < > 1 2 3 f(x) abc αβγ | a | 0 . =" at bounding box center [238, 186] width 270 height 84
click at [360, 190] on span "÷" at bounding box center [359, 189] width 4 height 11
click at [274, 205] on span "2" at bounding box center [274, 205] width 4 height 11
click at [354, 162] on button "Done" at bounding box center [359, 155] width 20 height 20
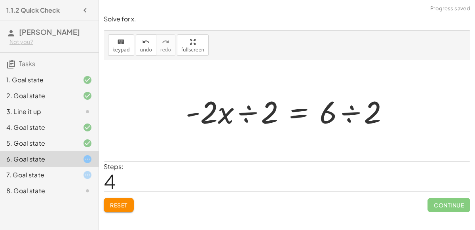
click at [351, 118] on div at bounding box center [290, 111] width 217 height 41
click at [245, 110] on div at bounding box center [268, 111] width 173 height 41
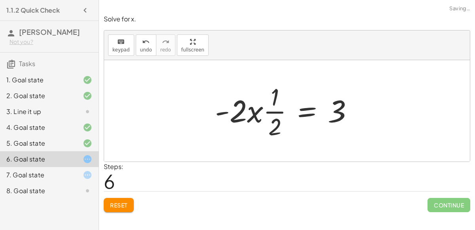
click at [262, 112] on div at bounding box center [287, 110] width 152 height 61
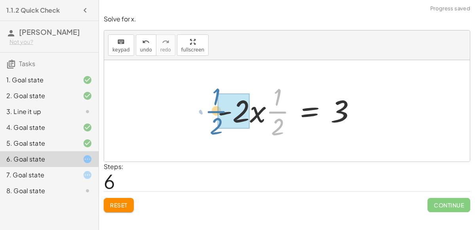
drag, startPoint x: 277, startPoint y: 108, endPoint x: 215, endPoint y: 108, distance: 62.1
click at [215, 108] on div at bounding box center [290, 110] width 152 height 61
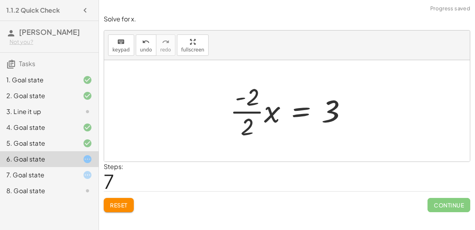
click at [256, 118] on div at bounding box center [291, 110] width 131 height 61
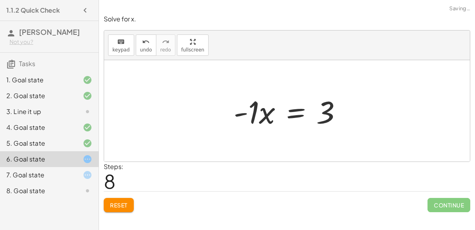
click at [242, 113] on div at bounding box center [291, 111] width 123 height 41
click at [147, 44] on div "undo" at bounding box center [146, 41] width 12 height 9
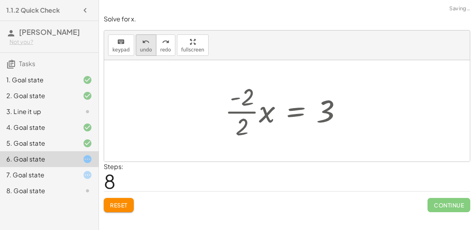
click at [147, 44] on div "undo" at bounding box center [146, 41] width 12 height 9
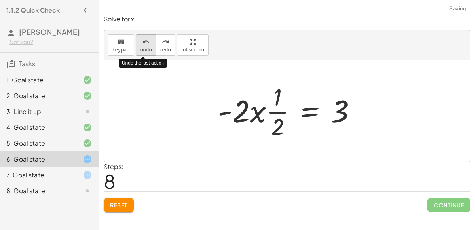
click at [147, 44] on div "undo" at bounding box center [146, 41] width 12 height 9
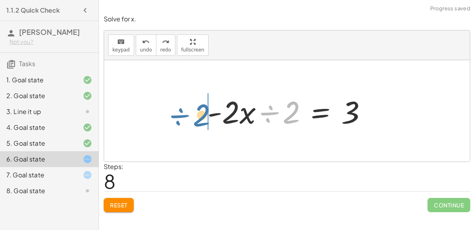
drag, startPoint x: 269, startPoint y: 109, endPoint x: 178, endPoint y: 112, distance: 90.7
click at [178, 112] on div "− · 2 · x − 3 = 3 − · 2 · x − 3 + 3 = + 3 + 3 − · 2 · x + 0 = + 3 + 3 · - 2 · x…" at bounding box center [287, 110] width 366 height 101
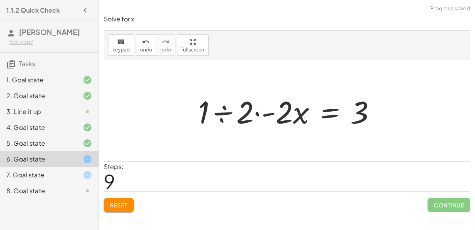
click at [222, 114] on div at bounding box center [290, 111] width 192 height 41
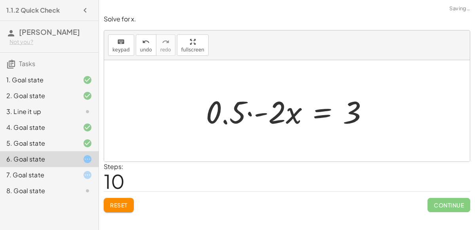
click at [222, 114] on div at bounding box center [290, 111] width 177 height 41
click at [245, 114] on div at bounding box center [289, 111] width 177 height 41
click at [246, 112] on div at bounding box center [289, 111] width 177 height 41
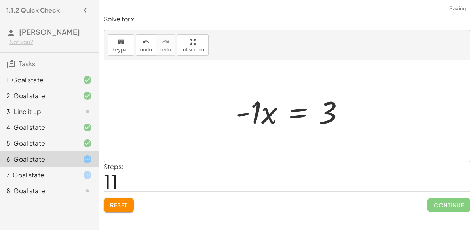
click at [284, 115] on div at bounding box center [293, 111] width 123 height 41
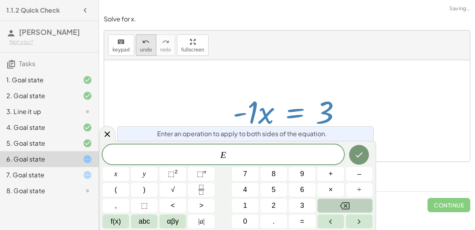
click at [148, 44] on button "undo undo" at bounding box center [146, 44] width 21 height 21
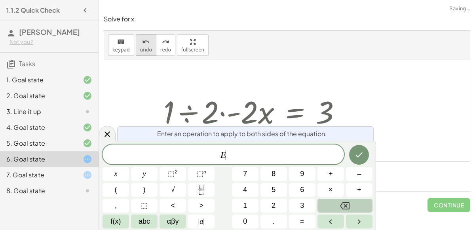
click at [148, 44] on button "undo undo" at bounding box center [146, 44] width 21 height 21
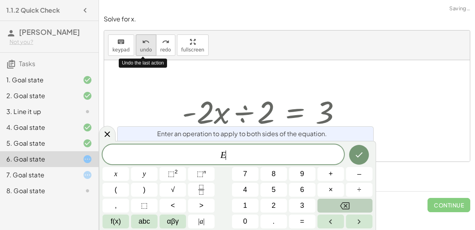
click at [148, 44] on button "undo undo" at bounding box center [146, 44] width 21 height 21
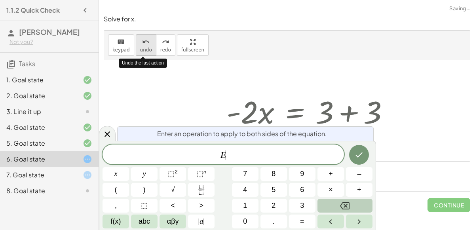
click at [148, 44] on button "undo undo" at bounding box center [146, 44] width 21 height 21
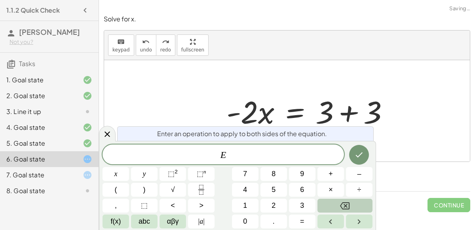
click at [270, 57] on div "keyboard keypad undo [PERSON_NAME] redo fullscreen" at bounding box center [287, 45] width 366 height 30
click at [341, 110] on div at bounding box center [290, 111] width 123 height 41
click at [364, 158] on button "Done" at bounding box center [359, 155] width 20 height 20
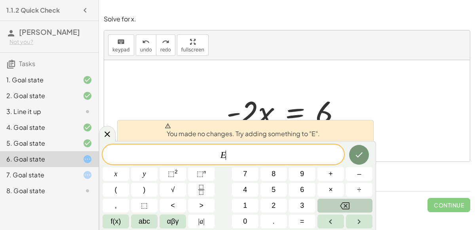
click at [313, 64] on div at bounding box center [287, 110] width 366 height 101
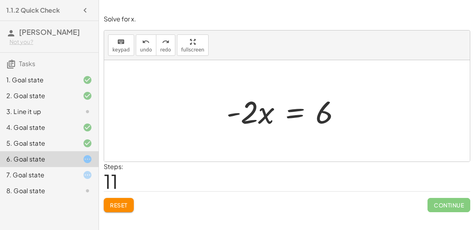
click at [298, 111] on div at bounding box center [290, 111] width 123 height 41
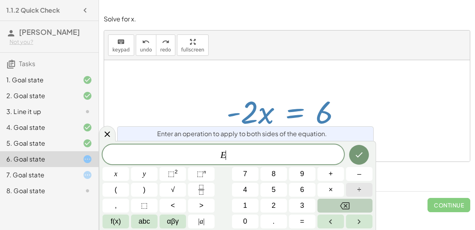
click at [358, 190] on span "÷" at bounding box center [359, 189] width 4 height 11
click at [356, 175] on button "–" at bounding box center [359, 174] width 27 height 14
click at [269, 202] on button "2" at bounding box center [273, 206] width 27 height 14
click at [363, 156] on icon "Done" at bounding box center [358, 154] width 9 height 9
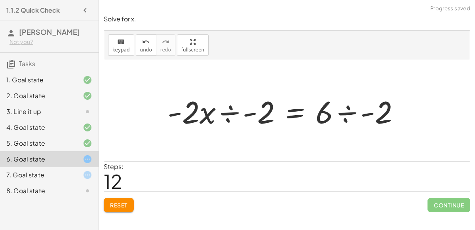
click at [229, 115] on div at bounding box center [290, 111] width 123 height 41
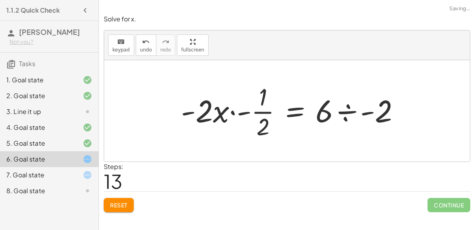
click at [234, 113] on div at bounding box center [290, 110] width 123 height 61
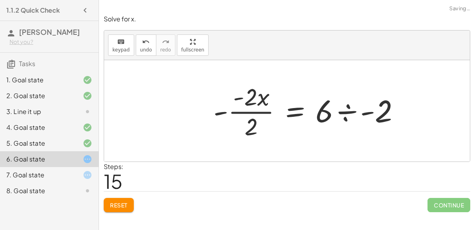
click at [226, 112] on div "− · 2 · x − 3 = 3 − · 2 · x − 3 + 3 = + 3 + 3 − · 2 · x + 0 = + 3 + 3 · - 2 · x…" at bounding box center [287, 111] width 133 height 45
click at [354, 110] on div at bounding box center [287, 110] width 366 height 101
click at [347, 112] on div at bounding box center [290, 110] width 123 height 61
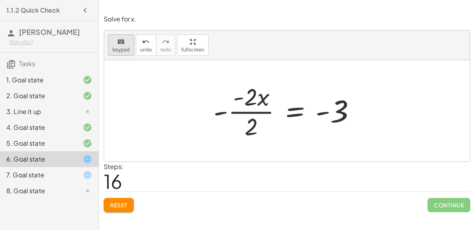
click at [129, 46] on button "keyboard keypad" at bounding box center [121, 44] width 26 height 21
click at [140, 47] on span "undo" at bounding box center [146, 50] width 12 height 6
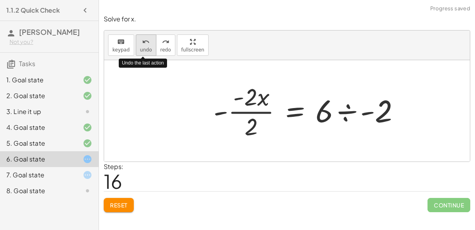
click at [140, 47] on span "undo" at bounding box center [146, 50] width 12 height 6
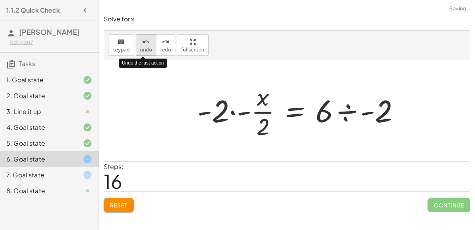
click at [140, 47] on span "undo" at bounding box center [146, 50] width 12 height 6
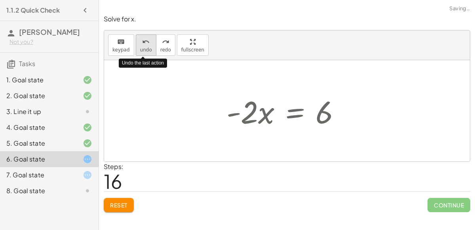
click at [140, 47] on span "undo" at bounding box center [146, 50] width 12 height 6
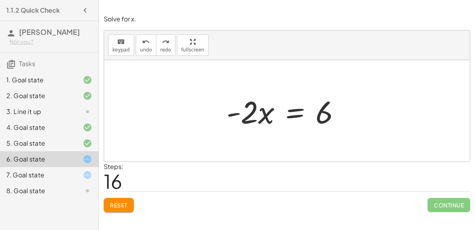
click at [264, 110] on div "− · 2 · x − 3 = 3 − · 2 · x − 3 + 3 = + 3 + 3 − · 2 · x + 0 = + 3 + 3 · - 2 · x…" at bounding box center [287, 111] width 133 height 45
drag, startPoint x: 322, startPoint y: 115, endPoint x: 218, endPoint y: 107, distance: 104.4
click at [218, 107] on div "− · 2 · x − 3 = 3 − · 2 · x − 3 + 3 = + 3 + 3 − · 2 · x + 0 = + 3 + 3 · - 2 · x…" at bounding box center [287, 110] width 366 height 101
click at [320, 105] on div "− · 2 · x − 3 = 3 − · 2 · x − 3 + 3 = + 3 + 3 − · 2 · x + 0 = + 3 + 3 · - 2 · x…" at bounding box center [287, 111] width 133 height 45
click at [129, 54] on button "keyboard keypad" at bounding box center [121, 44] width 26 height 21
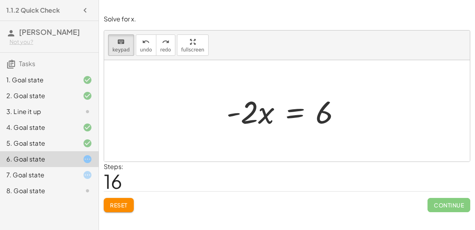
drag, startPoint x: 322, startPoint y: 112, endPoint x: 213, endPoint y: 95, distance: 110.2
click at [116, 49] on span "keypad" at bounding box center [120, 50] width 17 height 6
click at [328, 114] on div "− · 2 · x − 3 = 3 − · 2 · x − 3 + 3 = + 3 + 3 − · 2 · x + 0 = + 3 + 3 · - 2 · x…" at bounding box center [287, 111] width 133 height 45
drag, startPoint x: 328, startPoint y: 114, endPoint x: 269, endPoint y: 101, distance: 61.0
click at [269, 101] on div "− · 2 · x − 3 = 3 − · 2 · x − 3 + 3 = + 3 + 3 − · 2 · x + 0 = + 3 + 3 · - 2 · x…" at bounding box center [287, 111] width 133 height 45
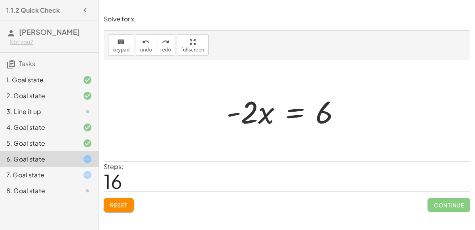
click at [297, 118] on div "− · 2 · x − 3 = 3 − · 2 · x − 3 + 3 = + 3 + 3 − · 2 · x + 0 = + 3 + 3 · - 2 · x…" at bounding box center [287, 111] width 133 height 45
drag, startPoint x: 264, startPoint y: 114, endPoint x: 283, endPoint y: 120, distance: 20.4
click at [283, 120] on div "− · 2 · x − 3 = 3 − · 2 · x − 3 + 3 = + 3 + 3 − · 2 · x + 0 = + 3 + 3 · - 2 · x…" at bounding box center [287, 111] width 133 height 45
click at [122, 204] on span "Reset" at bounding box center [118, 204] width 17 height 7
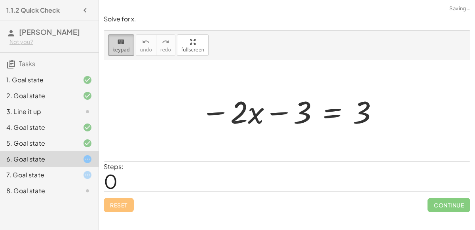
click at [124, 37] on div "keyboard" at bounding box center [120, 41] width 17 height 9
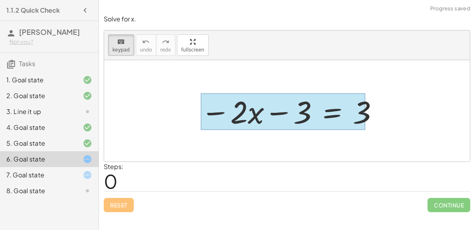
click at [336, 113] on div at bounding box center [283, 111] width 165 height 37
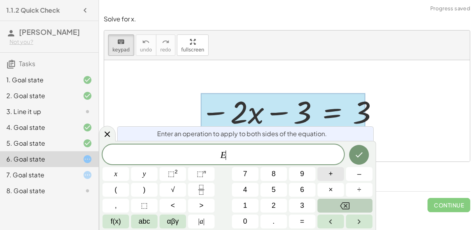
click at [338, 174] on button "+" at bounding box center [330, 174] width 27 height 14
click at [299, 205] on button "3" at bounding box center [302, 206] width 27 height 14
click at [359, 156] on icon "Done" at bounding box center [358, 154] width 9 height 9
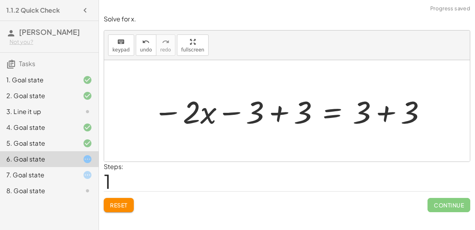
click at [385, 116] on div at bounding box center [290, 111] width 282 height 41
click at [287, 112] on div at bounding box center [266, 111] width 234 height 41
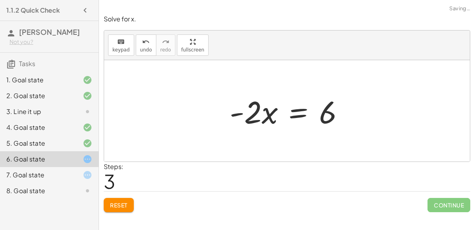
drag, startPoint x: 363, startPoint y: 114, endPoint x: 330, endPoint y: 116, distance: 33.7
click at [330, 116] on div "− · 2 · x − 3 = 3 − · 2 · x − 3 + 3 = + 3 + 3 − · 2 · x − 3 + 3 = 6 − · 2 · x +…" at bounding box center [287, 110] width 366 height 101
drag, startPoint x: 330, startPoint y: 116, endPoint x: 208, endPoint y: 128, distance: 122.6
click at [204, 114] on div at bounding box center [279, 111] width 233 height 41
click at [237, 112] on div at bounding box center [279, 111] width 233 height 41
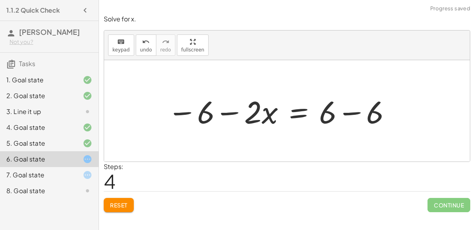
click at [343, 115] on div at bounding box center [279, 111] width 233 height 41
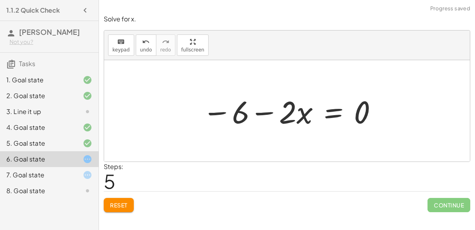
click at [264, 113] on div at bounding box center [290, 111] width 184 height 41
click at [328, 113] on div at bounding box center [290, 111] width 184 height 41
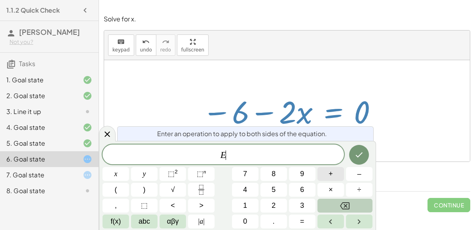
click at [336, 171] on button "+" at bounding box center [330, 174] width 27 height 14
click at [298, 190] on button "6" at bounding box center [302, 190] width 27 height 14
click at [361, 157] on icon "Done" at bounding box center [358, 154] width 9 height 9
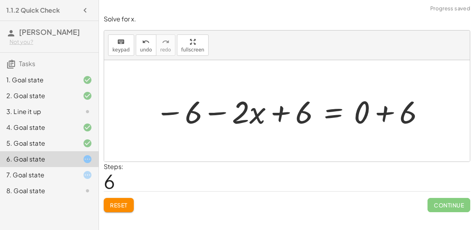
click at [376, 118] on div at bounding box center [290, 111] width 278 height 41
click at [287, 110] on div at bounding box center [267, 111] width 233 height 41
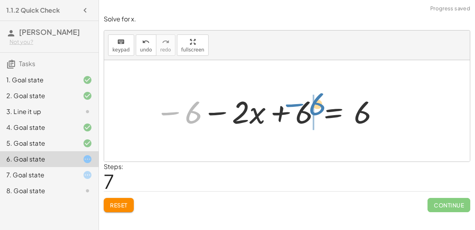
drag, startPoint x: 188, startPoint y: 116, endPoint x: 311, endPoint y: 106, distance: 123.0
click at [311, 106] on div at bounding box center [267, 111] width 233 height 41
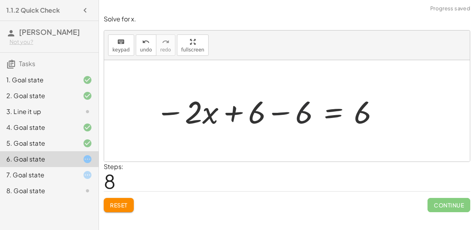
click at [283, 112] on div at bounding box center [267, 111] width 233 height 41
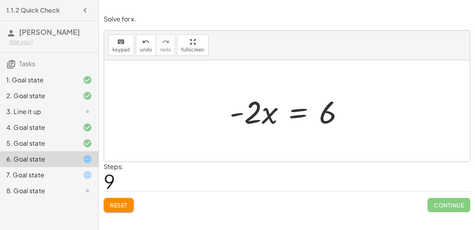
click at [268, 115] on div at bounding box center [290, 111] width 129 height 41
click at [112, 30] on div "keyboard keypad undo [PERSON_NAME] redo fullscreen" at bounding box center [287, 45] width 366 height 30
click at [118, 37] on div "keyboard" at bounding box center [120, 41] width 17 height 9
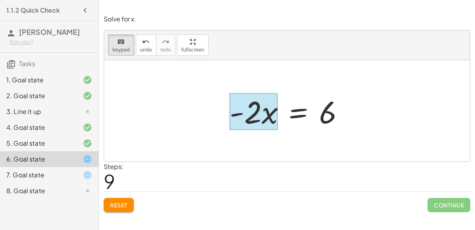
click at [268, 116] on div at bounding box center [254, 111] width 48 height 37
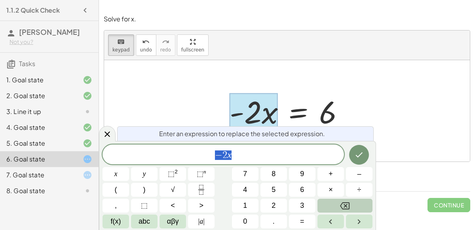
click at [247, 160] on span "− 2 x" at bounding box center [223, 155] width 241 height 11
click at [361, 190] on span "÷" at bounding box center [359, 189] width 4 height 11
click at [275, 199] on button "2" at bounding box center [273, 206] width 27 height 14
click at [129, 167] on div at bounding box center [116, 174] width 27 height 14
click at [355, 154] on icon "Done" at bounding box center [358, 154] width 9 height 9
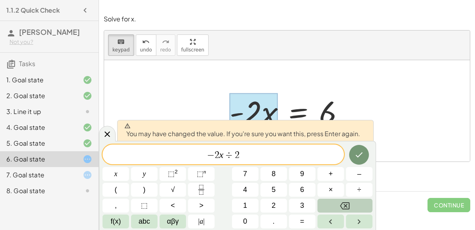
click at [272, 97] on div at bounding box center [254, 111] width 48 height 37
click at [356, 151] on icon "Done" at bounding box center [358, 154] width 9 height 9
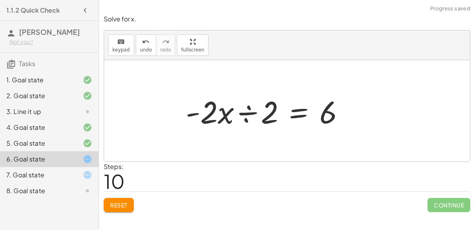
click at [247, 121] on div at bounding box center [268, 111] width 173 height 41
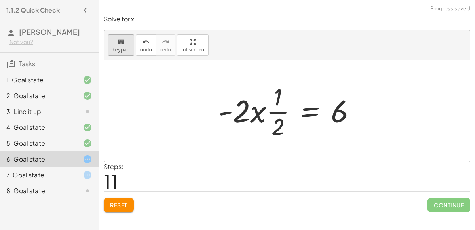
click at [112, 40] on div "keyboard" at bounding box center [120, 41] width 17 height 9
click at [118, 208] on button "Reset" at bounding box center [119, 205] width 30 height 14
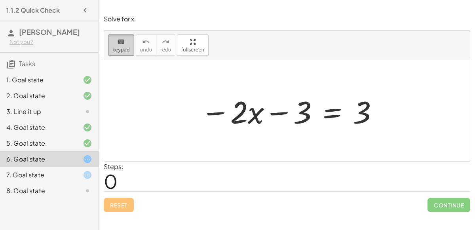
click at [110, 44] on button "keyboard keypad" at bounding box center [121, 44] width 26 height 21
click at [125, 43] on div "keyboard" at bounding box center [120, 41] width 17 height 9
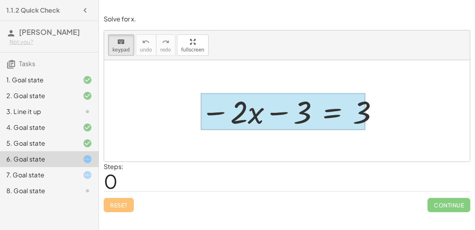
click at [328, 104] on div at bounding box center [283, 111] width 165 height 37
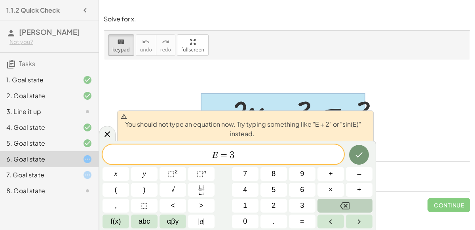
click at [420, 103] on div at bounding box center [287, 110] width 366 height 101
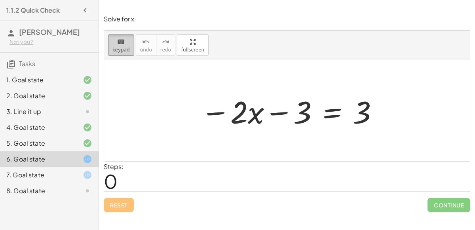
click at [123, 47] on span "keypad" at bounding box center [120, 50] width 17 height 6
click at [338, 110] on div at bounding box center [290, 111] width 186 height 41
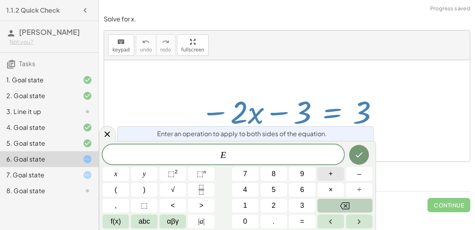
click at [331, 173] on span "+" at bounding box center [330, 174] width 4 height 11
click at [306, 202] on button "3" at bounding box center [302, 206] width 27 height 14
click at [363, 154] on icon "Done" at bounding box center [358, 154] width 9 height 9
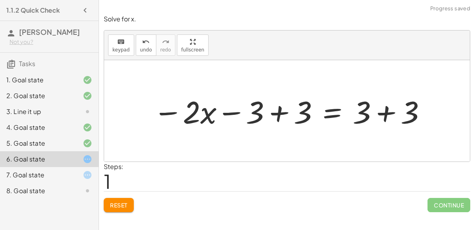
click at [272, 118] on div at bounding box center [290, 111] width 282 height 41
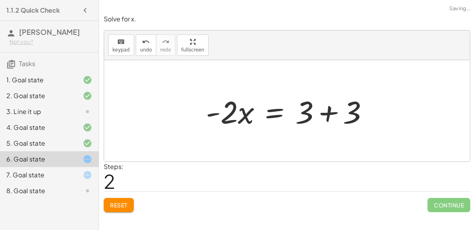
click at [376, 113] on div at bounding box center [290, 111] width 177 height 41
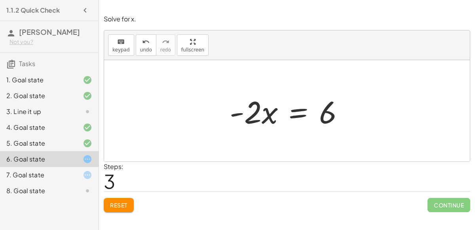
click at [300, 105] on div at bounding box center [290, 111] width 129 height 41
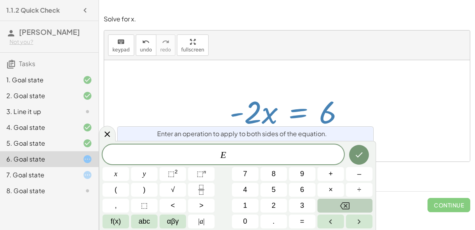
click at [245, 151] on span "E ​" at bounding box center [223, 155] width 241 height 11
click at [355, 193] on button "÷" at bounding box center [359, 190] width 27 height 14
click at [354, 175] on button "–" at bounding box center [359, 174] width 27 height 14
click at [266, 210] on button "2" at bounding box center [273, 206] width 27 height 14
click at [358, 155] on icon "Done" at bounding box center [358, 154] width 9 height 9
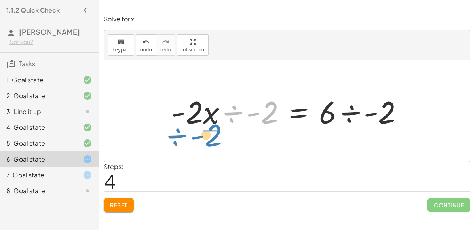
drag, startPoint x: 263, startPoint y: 107, endPoint x: 204, endPoint y: 130, distance: 63.3
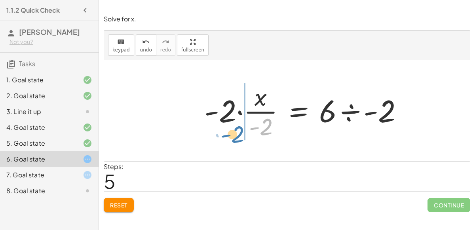
drag, startPoint x: 267, startPoint y: 122, endPoint x: 239, endPoint y: 129, distance: 29.5
click at [239, 129] on div at bounding box center [306, 110] width 213 height 61
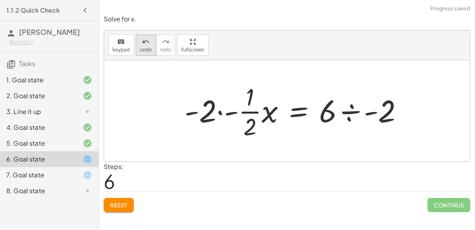
click at [136, 49] on button "undo undo" at bounding box center [146, 44] width 21 height 21
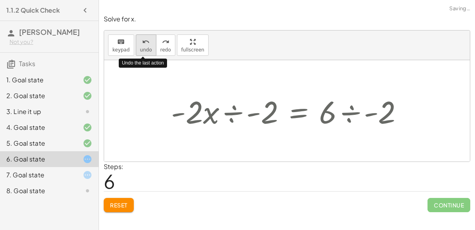
click at [136, 49] on button "undo undo" at bounding box center [146, 44] width 21 height 21
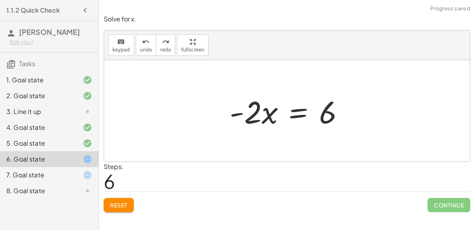
click at [300, 110] on div at bounding box center [290, 111] width 129 height 41
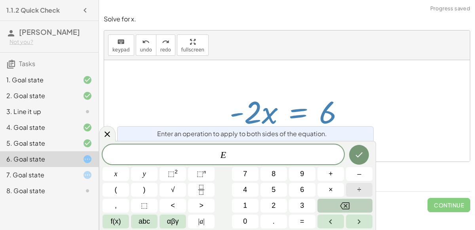
click at [361, 187] on button "÷" at bounding box center [359, 190] width 27 height 14
click at [355, 176] on button "–" at bounding box center [359, 174] width 27 height 14
click at [279, 203] on button "2" at bounding box center [273, 206] width 27 height 14
click at [358, 151] on icon "Done" at bounding box center [358, 154] width 9 height 9
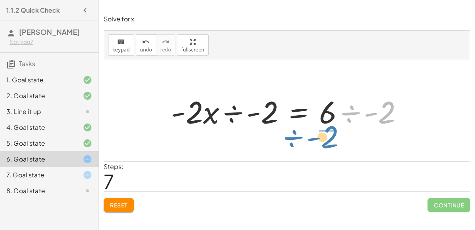
drag, startPoint x: 382, startPoint y: 108, endPoint x: 325, endPoint y: 129, distance: 60.9
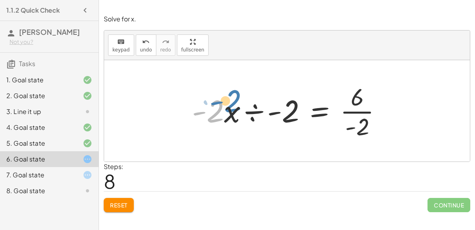
drag, startPoint x: 216, startPoint y: 109, endPoint x: 232, endPoint y: 96, distance: 20.5
click at [232, 96] on div at bounding box center [290, 110] width 204 height 61
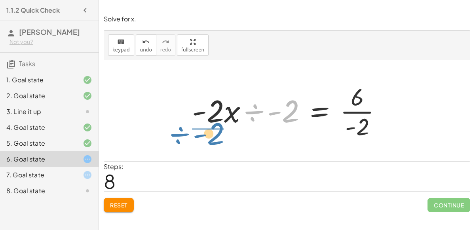
drag, startPoint x: 286, startPoint y: 113, endPoint x: 211, endPoint y: 136, distance: 78.7
click at [211, 136] on div at bounding box center [290, 110] width 204 height 61
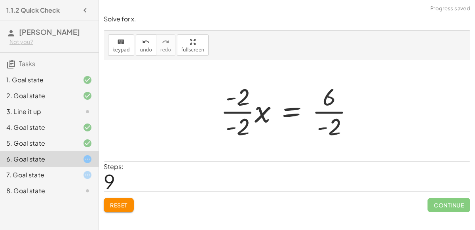
click at [239, 101] on div at bounding box center [290, 110] width 148 height 61
click at [332, 116] on div at bounding box center [290, 110] width 148 height 61
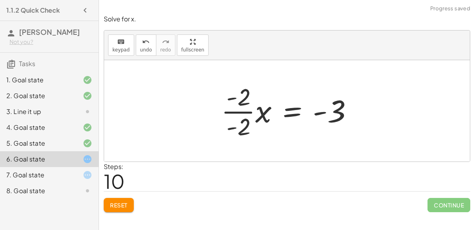
click at [243, 107] on div at bounding box center [290, 110] width 146 height 61
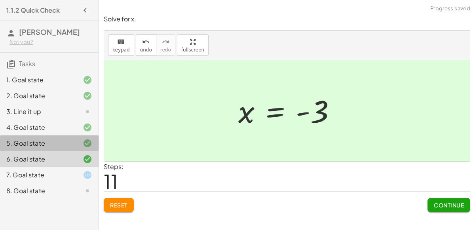
click at [0, 167] on div "5. Goal state" at bounding box center [49, 175] width 99 height 16
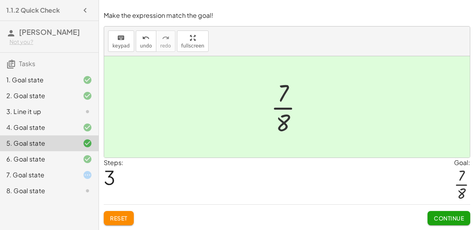
click at [435, 220] on span "Continue" at bounding box center [449, 218] width 30 height 7
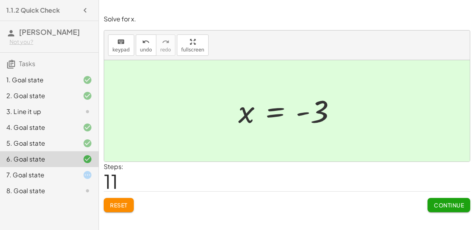
click at [451, 205] on span "Continue" at bounding box center [449, 204] width 30 height 7
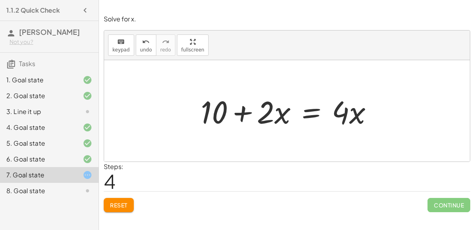
click at [307, 112] on div at bounding box center [290, 111] width 186 height 41
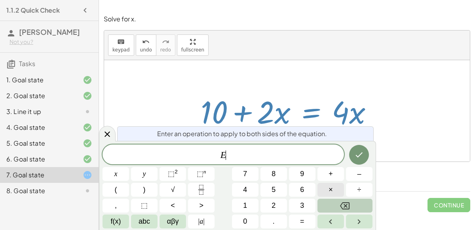
click at [330, 190] on span "×" at bounding box center [330, 189] width 4 height 11
click at [326, 175] on button "+" at bounding box center [330, 174] width 27 height 14
click at [237, 200] on button "1" at bounding box center [245, 206] width 27 height 14
click at [241, 228] on button "0" at bounding box center [245, 222] width 27 height 14
click at [357, 157] on icon "Done" at bounding box center [358, 154] width 9 height 9
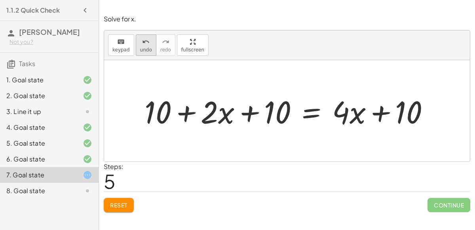
click at [138, 46] on button "undo undo" at bounding box center [146, 44] width 21 height 21
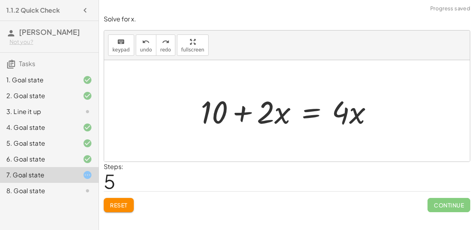
click at [309, 112] on div at bounding box center [290, 111] width 186 height 41
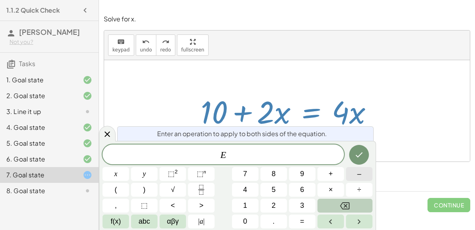
click at [355, 177] on button "–" at bounding box center [359, 174] width 27 height 14
click at [251, 207] on button "1" at bounding box center [245, 206] width 27 height 14
click at [245, 218] on span "0" at bounding box center [245, 221] width 4 height 11
click at [362, 210] on button "Backspace" at bounding box center [344, 206] width 55 height 14
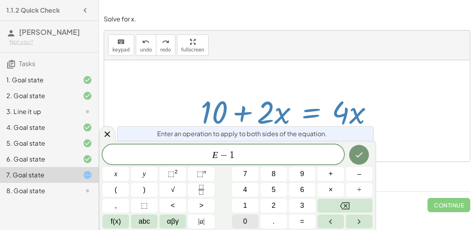
click at [250, 217] on button "0" at bounding box center [245, 222] width 27 height 14
click at [357, 160] on button "Done" at bounding box center [359, 155] width 20 height 20
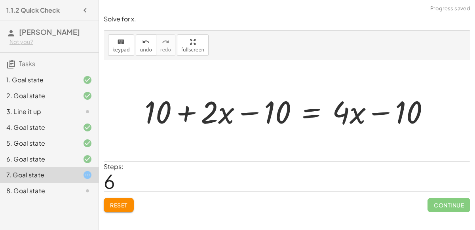
click at [264, 110] on div at bounding box center [290, 111] width 299 height 41
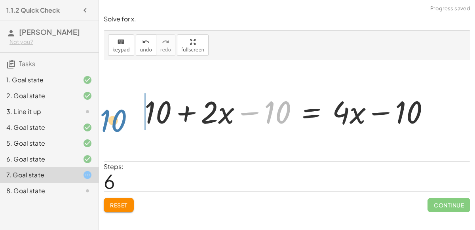
drag, startPoint x: 273, startPoint y: 110, endPoint x: 109, endPoint y: 118, distance: 164.4
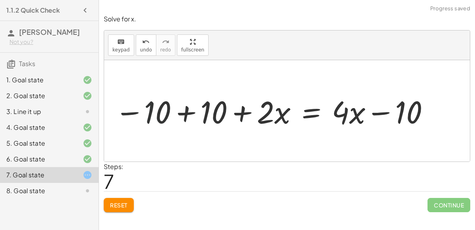
click at [179, 114] on div at bounding box center [273, 111] width 324 height 41
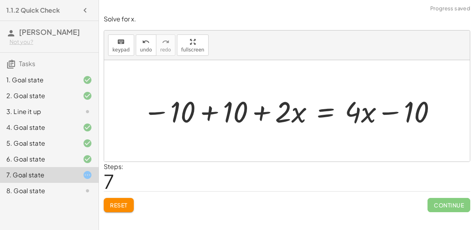
click at [212, 112] on div at bounding box center [290, 111] width 303 height 38
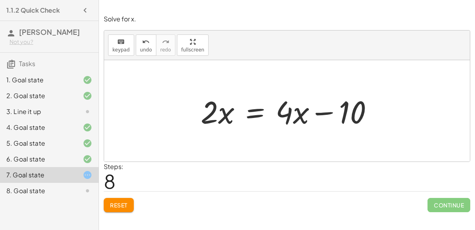
click at [255, 117] on div at bounding box center [290, 111] width 186 height 41
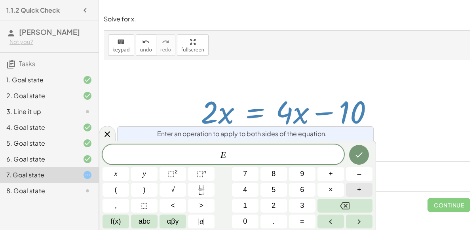
click at [357, 183] on button "÷" at bounding box center [359, 190] width 27 height 14
click at [275, 201] on span "2" at bounding box center [274, 205] width 4 height 11
click at [361, 158] on icon "Done" at bounding box center [358, 154] width 9 height 9
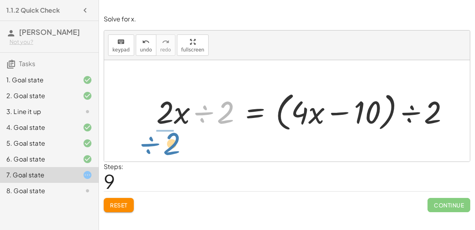
drag, startPoint x: 205, startPoint y: 110, endPoint x: 150, endPoint y: 139, distance: 62.5
click at [150, 139] on div "+ 7 + · 2 · x = + · 4 · x − 3 + 7 + · 2 · x + 3 = + · 4 · x − 3 + 3 + 7 + · 2 ·…" at bounding box center [287, 110] width 366 height 101
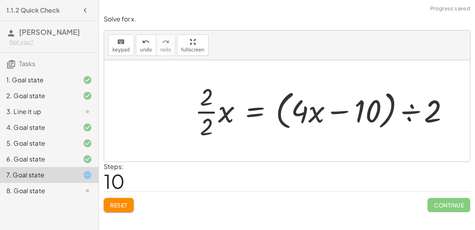
click at [341, 109] on div at bounding box center [325, 110] width 268 height 61
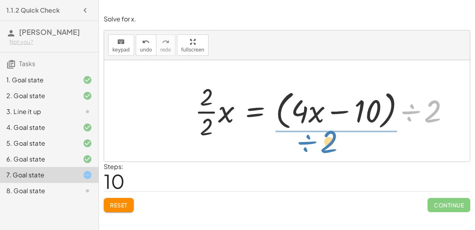
drag, startPoint x: 420, startPoint y: 108, endPoint x: 319, endPoint y: 138, distance: 105.3
click at [319, 138] on div at bounding box center [325, 110] width 268 height 61
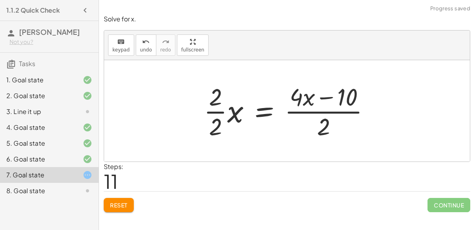
click at [298, 94] on div at bounding box center [290, 110] width 180 height 61
click at [308, 98] on div at bounding box center [290, 110] width 180 height 61
click at [328, 110] on div at bounding box center [290, 110] width 180 height 61
click at [223, 112] on div at bounding box center [290, 110] width 180 height 61
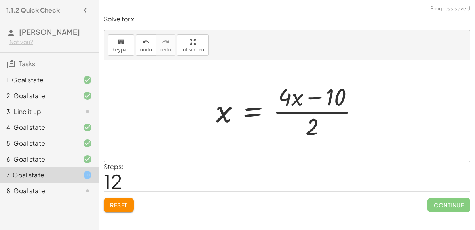
click at [301, 110] on div at bounding box center [290, 110] width 157 height 61
click at [302, 113] on div at bounding box center [290, 110] width 157 height 61
click at [310, 112] on div at bounding box center [290, 110] width 157 height 61
click at [313, 112] on div at bounding box center [290, 110] width 157 height 61
drag, startPoint x: 312, startPoint y: 126, endPoint x: 343, endPoint y: 100, distance: 40.4
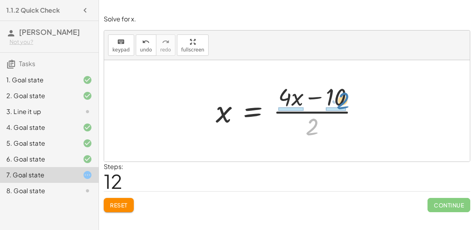
click at [343, 100] on div at bounding box center [290, 110] width 157 height 61
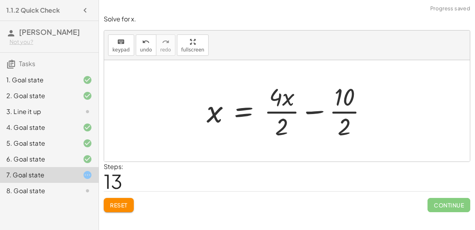
click at [344, 110] on div at bounding box center [290, 110] width 175 height 61
click at [279, 111] on div at bounding box center [283, 110] width 161 height 61
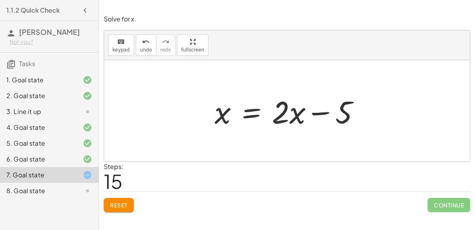
click at [254, 111] on div at bounding box center [290, 111] width 159 height 41
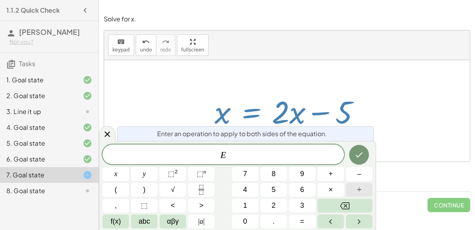
click at [351, 186] on button "÷" at bounding box center [359, 190] width 27 height 14
click at [361, 176] on button "–" at bounding box center [359, 174] width 27 height 14
click at [351, 156] on button "Done" at bounding box center [359, 155] width 20 height 20
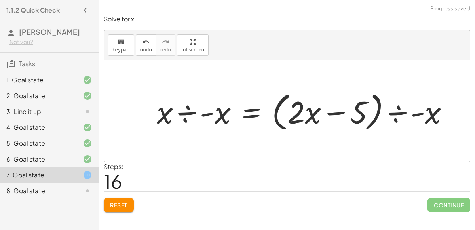
click at [187, 114] on div at bounding box center [306, 111] width 306 height 46
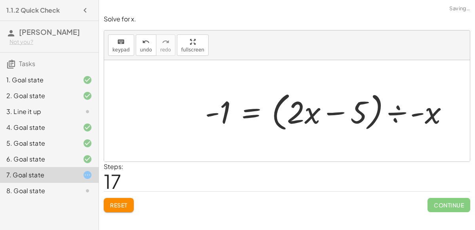
click at [306, 117] on div at bounding box center [330, 111] width 258 height 46
click at [433, 112] on div at bounding box center [330, 111] width 258 height 46
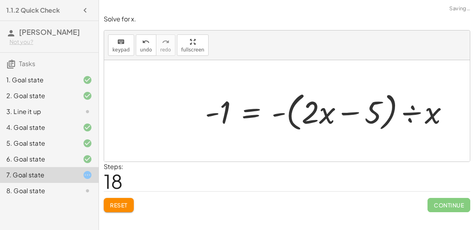
click at [425, 112] on div at bounding box center [330, 111] width 258 height 46
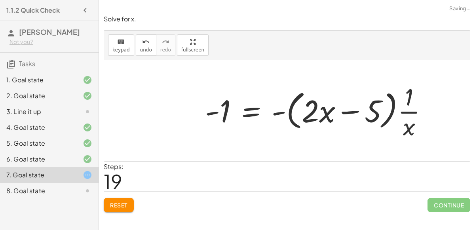
click at [410, 114] on div at bounding box center [319, 110] width 237 height 61
click at [407, 112] on div at bounding box center [319, 110] width 237 height 61
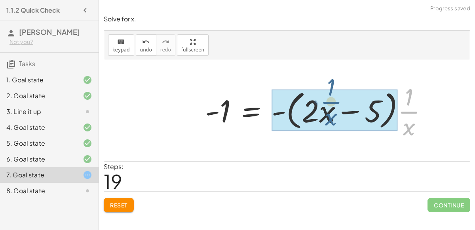
drag, startPoint x: 407, startPoint y: 112, endPoint x: 329, endPoint y: 103, distance: 78.2
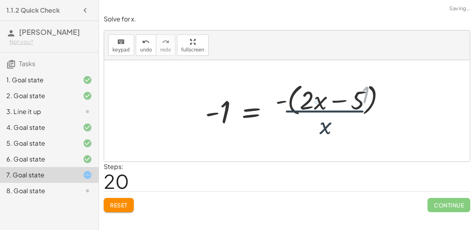
click at [342, 119] on div at bounding box center [297, 110] width 193 height 65
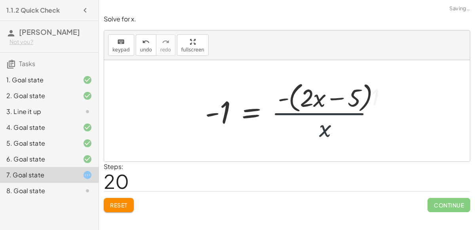
click at [342, 119] on div at bounding box center [297, 110] width 193 height 65
click at [107, 209] on button "Reset" at bounding box center [119, 205] width 30 height 14
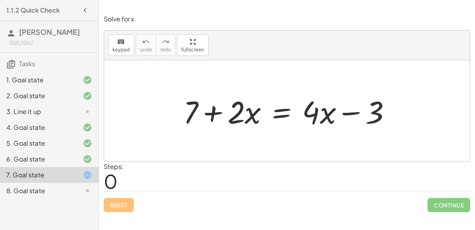
click at [288, 109] on div at bounding box center [290, 111] width 222 height 41
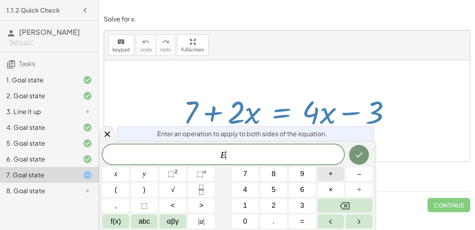
click at [339, 176] on button "+" at bounding box center [330, 174] width 27 height 14
click at [299, 210] on button "3" at bounding box center [302, 206] width 27 height 14
click at [365, 150] on button "Done" at bounding box center [359, 155] width 20 height 20
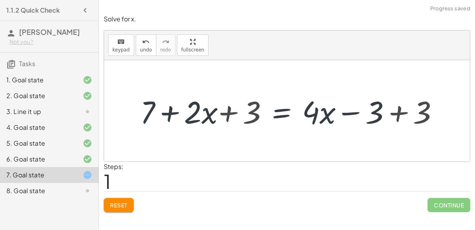
click at [363, 113] on div at bounding box center [289, 111] width 317 height 41
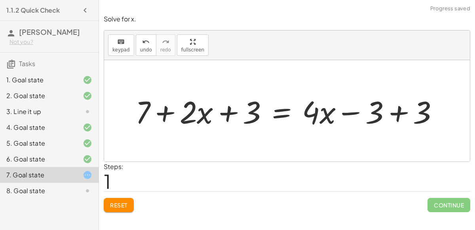
click at [387, 113] on div at bounding box center [289, 111] width 317 height 41
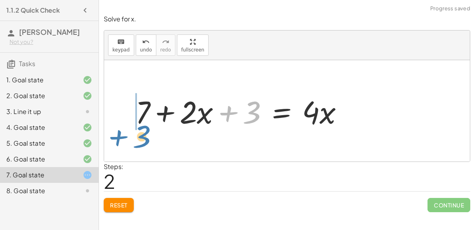
drag, startPoint x: 228, startPoint y: 113, endPoint x: 116, endPoint y: 136, distance: 113.9
click at [116, 136] on div "+ 7 + · 2 · x = + · 4 · x − 3 + 7 + · 2 · x + 3 = + · 4 · x − 3 + 3 + 7 + · 2 ·…" at bounding box center [287, 110] width 366 height 101
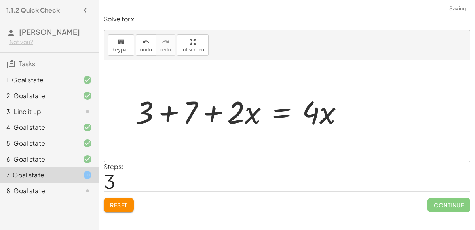
click at [174, 111] on div at bounding box center [242, 111] width 222 height 41
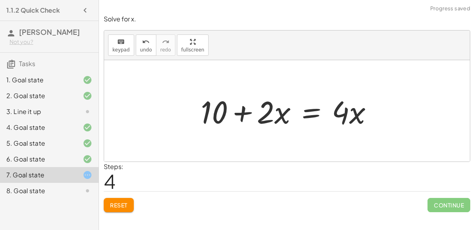
click at [174, 111] on div at bounding box center [287, 110] width 366 height 101
click at [306, 111] on div at bounding box center [290, 111] width 186 height 41
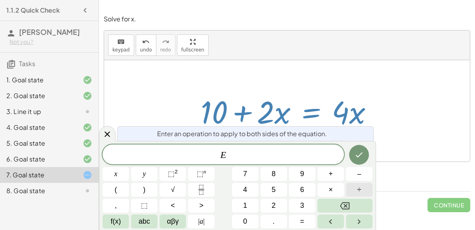
click at [352, 188] on button "÷" at bounding box center [359, 190] width 27 height 14
click at [274, 205] on span "2" at bounding box center [274, 205] width 4 height 11
click at [354, 157] on icon "Done" at bounding box center [358, 154] width 9 height 9
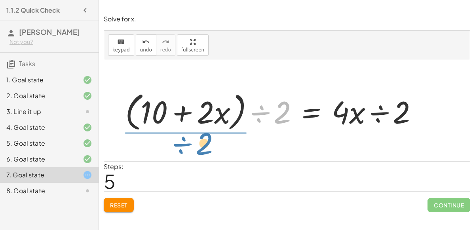
drag, startPoint x: 261, startPoint y: 113, endPoint x: 183, endPoint y: 145, distance: 84.3
click at [183, 145] on div "+ 7 + · 2 · x = + · 4 · x − 3 + 7 + · 2 · x + 3 = + · 4 · x − 3 + 3 + 7 + · 2 ·…" at bounding box center [287, 110] width 366 height 101
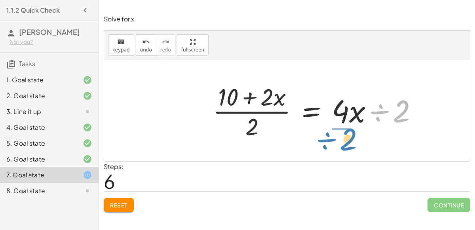
drag, startPoint x: 381, startPoint y: 108, endPoint x: 327, endPoint y: 135, distance: 60.0
click at [327, 135] on div at bounding box center [318, 110] width 219 height 61
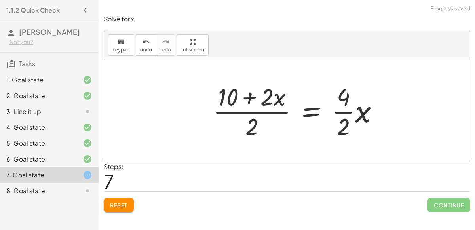
click at [345, 125] on div at bounding box center [299, 110] width 180 height 61
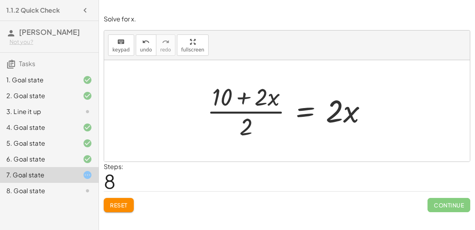
click at [248, 101] on div at bounding box center [290, 110] width 174 height 61
click at [244, 110] on div at bounding box center [290, 110] width 174 height 61
drag, startPoint x: 247, startPoint y: 125, endPoint x: 270, endPoint y: 106, distance: 30.2
click at [270, 106] on div at bounding box center [290, 110] width 174 height 61
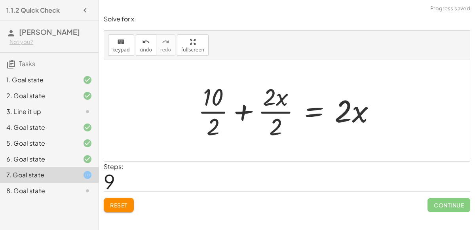
click at [277, 110] on div at bounding box center [290, 110] width 192 height 61
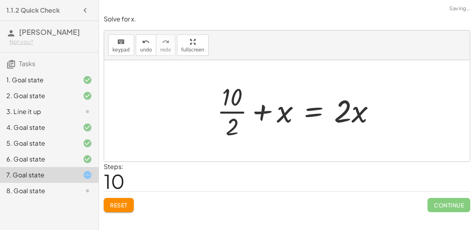
click at [231, 110] on div at bounding box center [299, 110] width 173 height 61
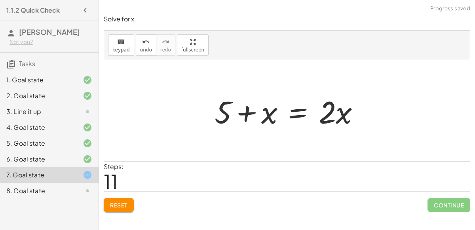
click at [240, 114] on div at bounding box center [290, 111] width 159 height 41
click at [241, 114] on div at bounding box center [290, 111] width 159 height 41
click at [291, 108] on div at bounding box center [290, 111] width 159 height 41
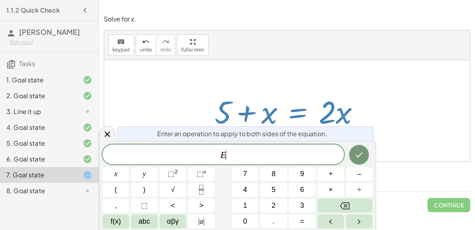
click at [296, 76] on div at bounding box center [287, 110] width 366 height 101
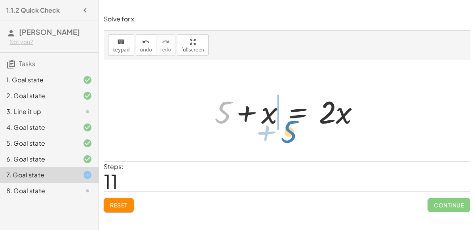
drag, startPoint x: 220, startPoint y: 112, endPoint x: 289, endPoint y: 131, distance: 70.8
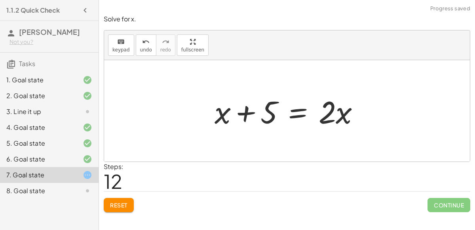
click at [249, 111] on div at bounding box center [290, 111] width 159 height 41
drag, startPoint x: 218, startPoint y: 117, endPoint x: 324, endPoint y: 136, distance: 107.0
click at [324, 136] on div "+ 7 + · 2 · x = + · 4 · x − 3 + 7 + · 2 · x + 3 = + · 4 · x − 3 + 3 + 7 + · 2 ·…" at bounding box center [287, 110] width 366 height 101
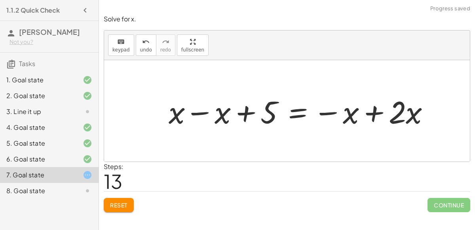
click at [337, 113] on div at bounding box center [302, 111] width 275 height 41
click at [373, 112] on div at bounding box center [302, 111] width 275 height 41
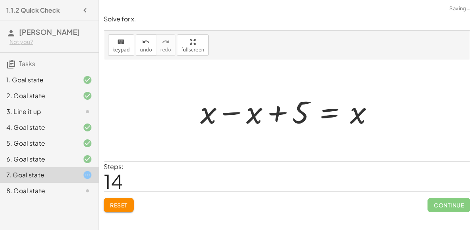
click at [235, 112] on div at bounding box center [290, 111] width 188 height 41
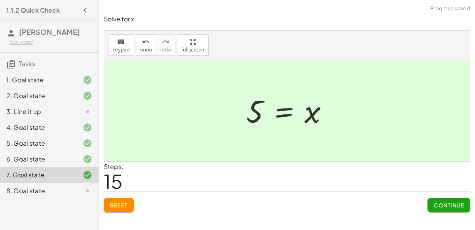
click at [435, 205] on span "Continue" at bounding box center [449, 204] width 30 height 7
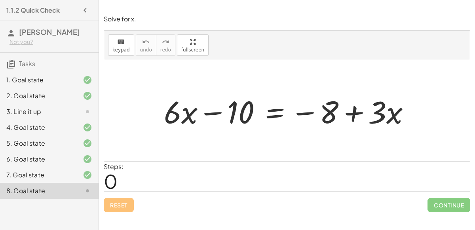
click at [272, 112] on div at bounding box center [290, 111] width 260 height 41
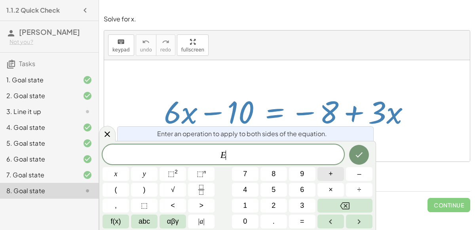
click at [335, 177] on button "+" at bounding box center [330, 174] width 27 height 14
click at [269, 177] on button "8" at bounding box center [273, 174] width 27 height 14
click at [360, 154] on icon "Done" at bounding box center [358, 154] width 9 height 9
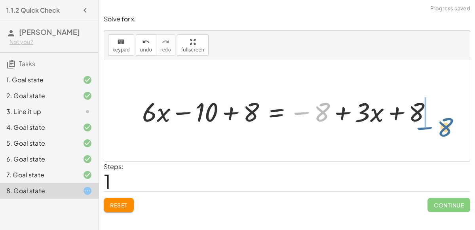
drag, startPoint x: 306, startPoint y: 110, endPoint x: 427, endPoint y: 121, distance: 121.6
click at [427, 121] on div at bounding box center [290, 110] width 304 height 35
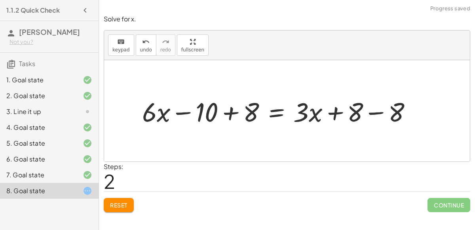
click at [371, 110] on div at bounding box center [280, 110] width 284 height 35
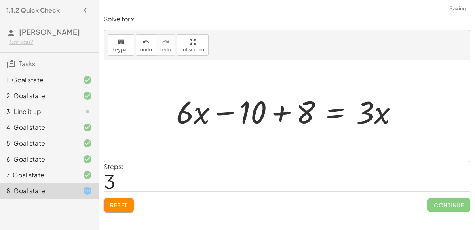
click at [276, 112] on div at bounding box center [290, 111] width 236 height 41
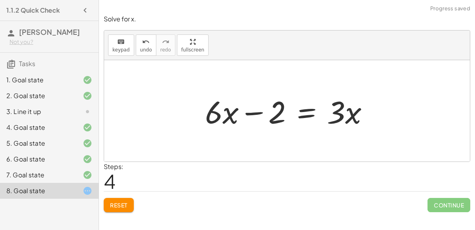
click at [254, 113] on div at bounding box center [290, 111] width 178 height 41
click at [306, 113] on div at bounding box center [290, 111] width 178 height 41
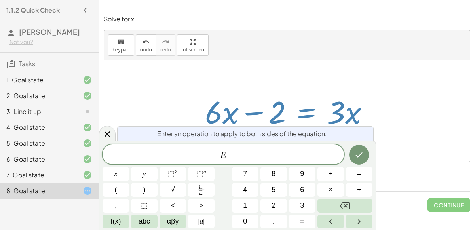
click at [348, 181] on div "E x y ⬚ 2 ⬚ n 7 8 9 + – ( ) √ 4 5 6 × ÷ , ⬚ < > 1 2 3 f(x) abc αβγ | a | 0 . =" at bounding box center [238, 186] width 270 height 84
click at [351, 184] on button "÷" at bounding box center [359, 190] width 27 height 14
click at [302, 203] on span "3" at bounding box center [302, 205] width 4 height 11
click at [361, 147] on button "Done" at bounding box center [359, 155] width 20 height 20
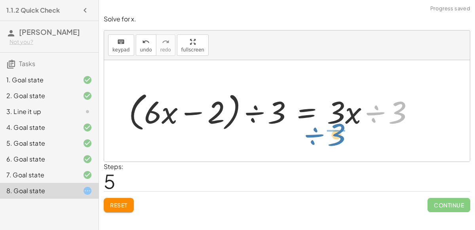
drag, startPoint x: 374, startPoint y: 110, endPoint x: 313, endPoint y: 132, distance: 64.9
click at [313, 132] on div at bounding box center [274, 111] width 299 height 46
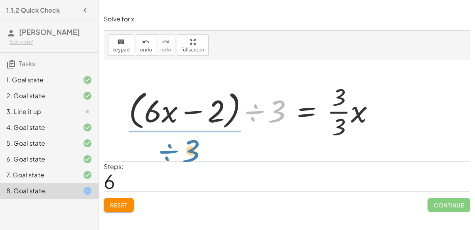
drag, startPoint x: 253, startPoint y: 110, endPoint x: 166, endPoint y: 148, distance: 94.8
click at [166, 148] on div "+ · 6 · x − 10 = − 8 + · 3 · x + · 6 · x − 10 + 8 = − 8 + · 3 · x + 8 + · 6 · x…" at bounding box center [287, 110] width 366 height 101
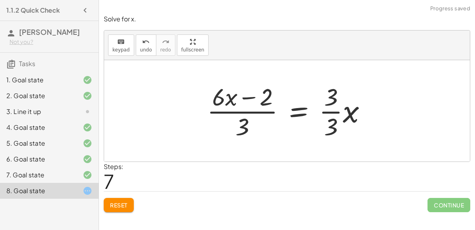
click at [332, 109] on div at bounding box center [290, 110] width 174 height 61
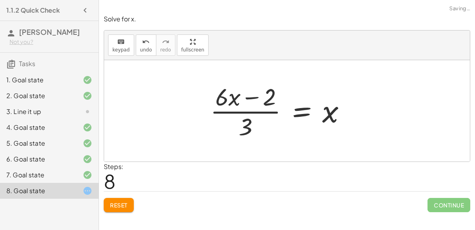
click at [249, 108] on div at bounding box center [281, 110] width 150 height 61
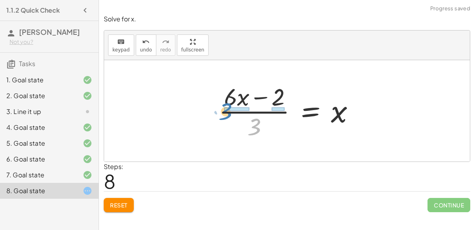
drag, startPoint x: 254, startPoint y: 129, endPoint x: 226, endPoint y: 114, distance: 32.4
click at [226, 114] on div at bounding box center [290, 110] width 150 height 61
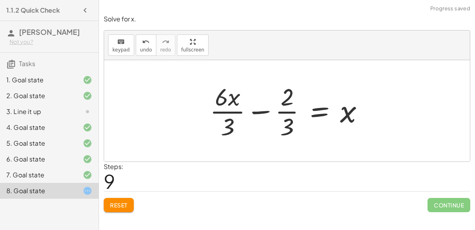
click at [221, 105] on div at bounding box center [290, 110] width 168 height 61
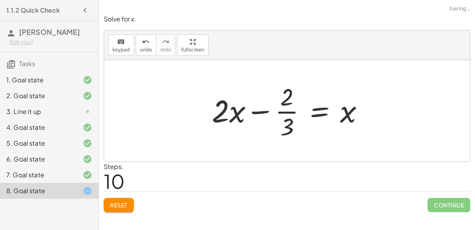
click at [282, 111] on div at bounding box center [291, 110] width 166 height 61
drag, startPoint x: 218, startPoint y: 114, endPoint x: 204, endPoint y: 123, distance: 15.8
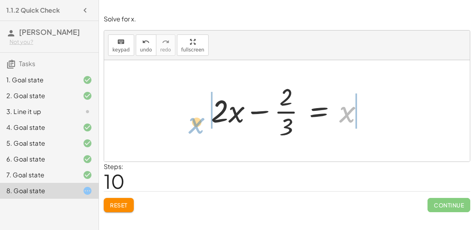
drag, startPoint x: 348, startPoint y: 112, endPoint x: 198, endPoint y: 123, distance: 150.8
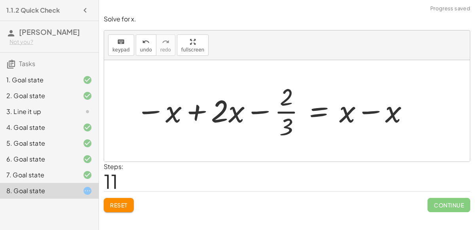
click at [200, 114] on div at bounding box center [273, 110] width 282 height 61
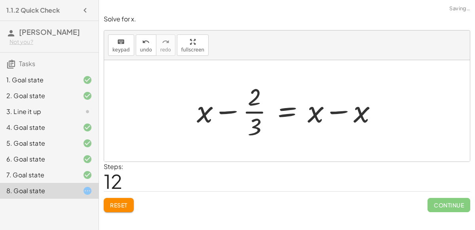
click at [316, 114] on div at bounding box center [290, 110] width 195 height 61
click at [336, 111] on div at bounding box center [290, 110] width 195 height 61
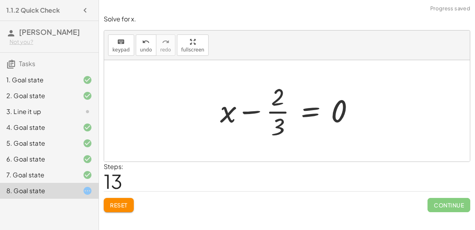
click at [334, 113] on div at bounding box center [290, 110] width 148 height 61
drag, startPoint x: 226, startPoint y: 114, endPoint x: 368, endPoint y: 116, distance: 142.1
click at [335, 112] on div at bounding box center [274, 110] width 209 height 61
click at [208, 113] on div at bounding box center [274, 110] width 209 height 61
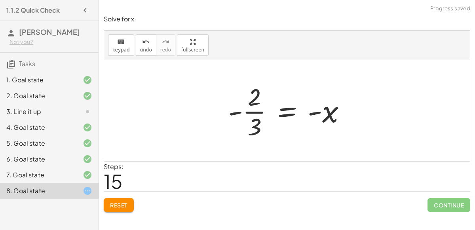
click at [289, 108] on div at bounding box center [290, 110] width 132 height 61
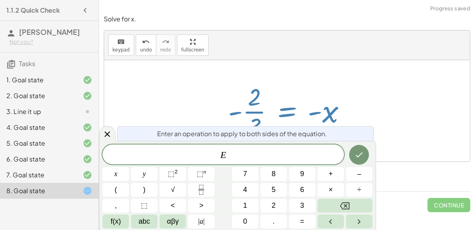
click at [421, 78] on div at bounding box center [287, 110] width 366 height 101
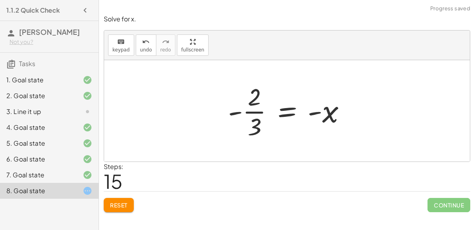
click at [330, 112] on div at bounding box center [290, 110] width 132 height 61
drag, startPoint x: 328, startPoint y: 114, endPoint x: 222, endPoint y: 123, distance: 106.9
click at [222, 123] on div "+ · 6 · x − 10 = − 8 + · 3 · x + · 6 · x − 10 + 8 = − 8 + · 3 · x + 8 + · 6 · x…" at bounding box center [287, 110] width 142 height 65
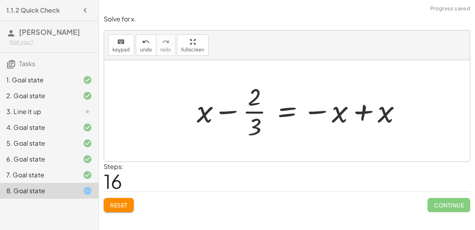
click at [207, 112] on div at bounding box center [302, 110] width 219 height 61
click at [218, 114] on div at bounding box center [302, 110] width 219 height 61
click at [226, 111] on div at bounding box center [302, 110] width 219 height 61
click at [357, 112] on div at bounding box center [302, 110] width 219 height 61
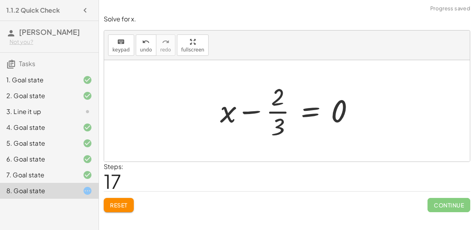
click at [314, 114] on div at bounding box center [290, 110] width 148 height 61
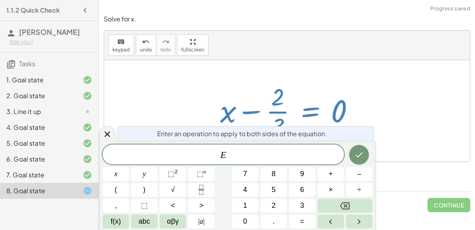
click at [356, 101] on div at bounding box center [290, 110] width 148 height 61
click at [216, 57] on div "keyboard keypad undo [PERSON_NAME] redo fullscreen" at bounding box center [287, 45] width 366 height 30
click at [365, 159] on button "Done" at bounding box center [359, 155] width 20 height 20
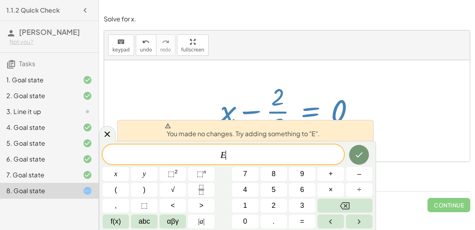
click at [348, 77] on div at bounding box center [287, 110] width 366 height 101
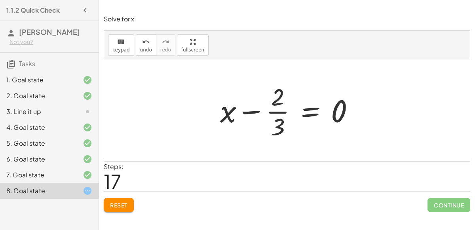
click at [308, 110] on div at bounding box center [290, 110] width 148 height 61
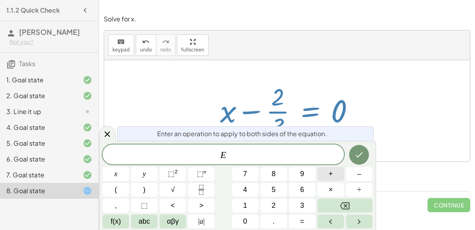
click at [331, 175] on span "+" at bounding box center [330, 174] width 4 height 11
click at [194, 190] on button "Fraction" at bounding box center [201, 190] width 27 height 14
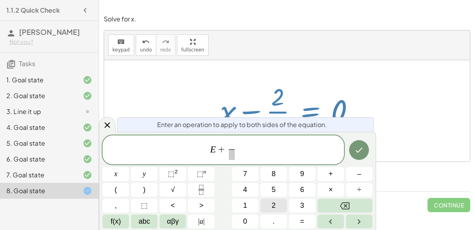
click at [268, 201] on button "2" at bounding box center [273, 206] width 27 height 14
click at [232, 156] on span at bounding box center [232, 154] width 6 height 11
click at [289, 199] on button "3" at bounding box center [302, 206] width 27 height 14
click at [361, 156] on button "Done" at bounding box center [359, 150] width 20 height 20
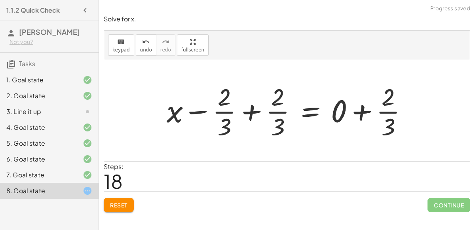
click at [248, 111] on div at bounding box center [290, 110] width 255 height 61
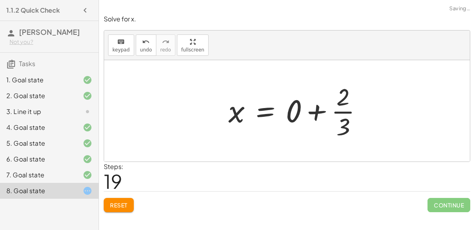
click at [361, 115] on div at bounding box center [298, 110] width 148 height 61
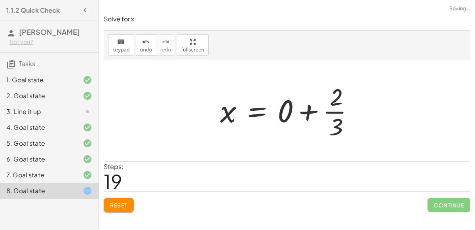
click at [303, 111] on div at bounding box center [290, 110] width 148 height 61
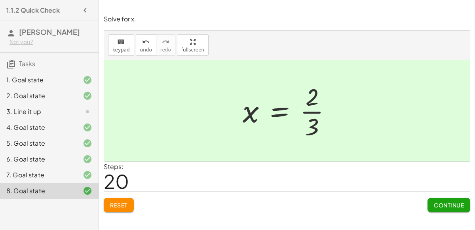
click at [443, 206] on span "Continue" at bounding box center [449, 204] width 30 height 7
